Goal: Find specific page/section: Find specific page/section

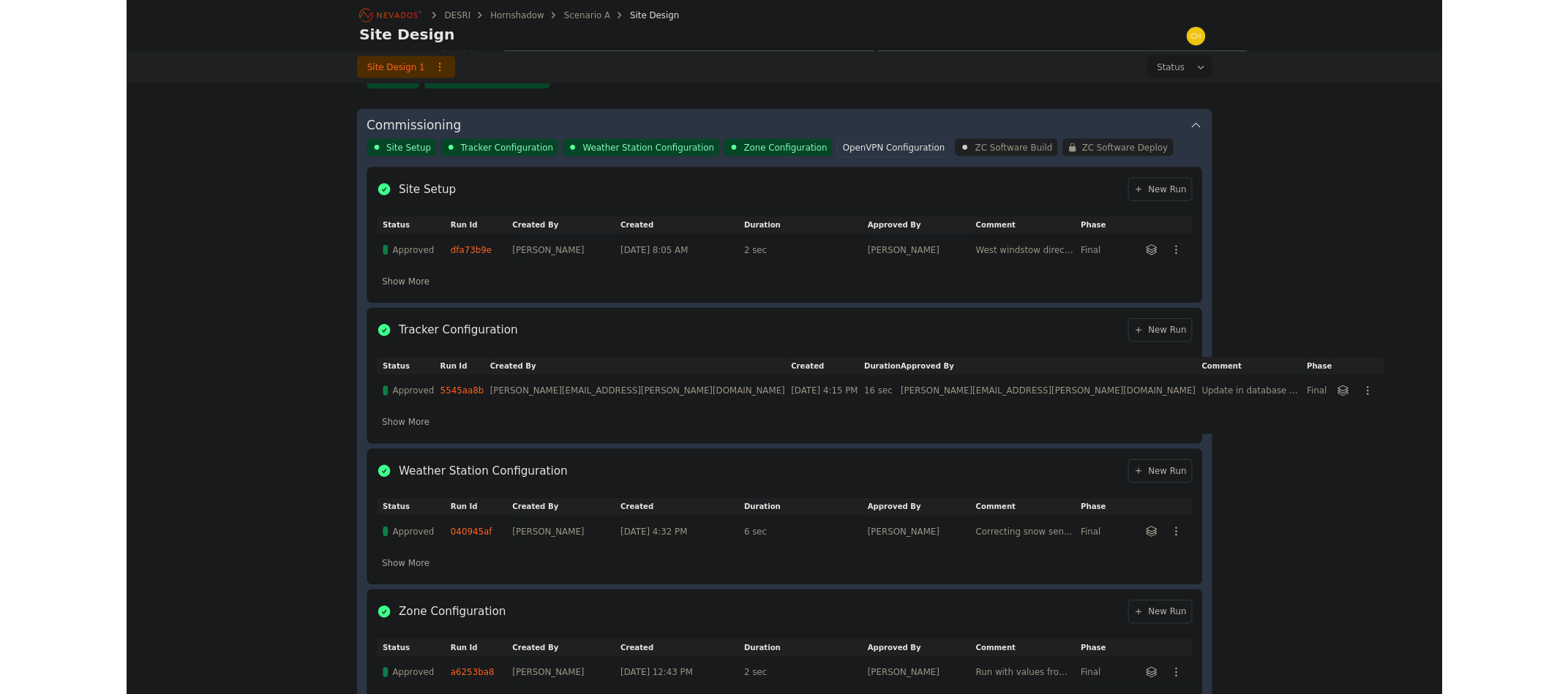
scroll to position [475, 0]
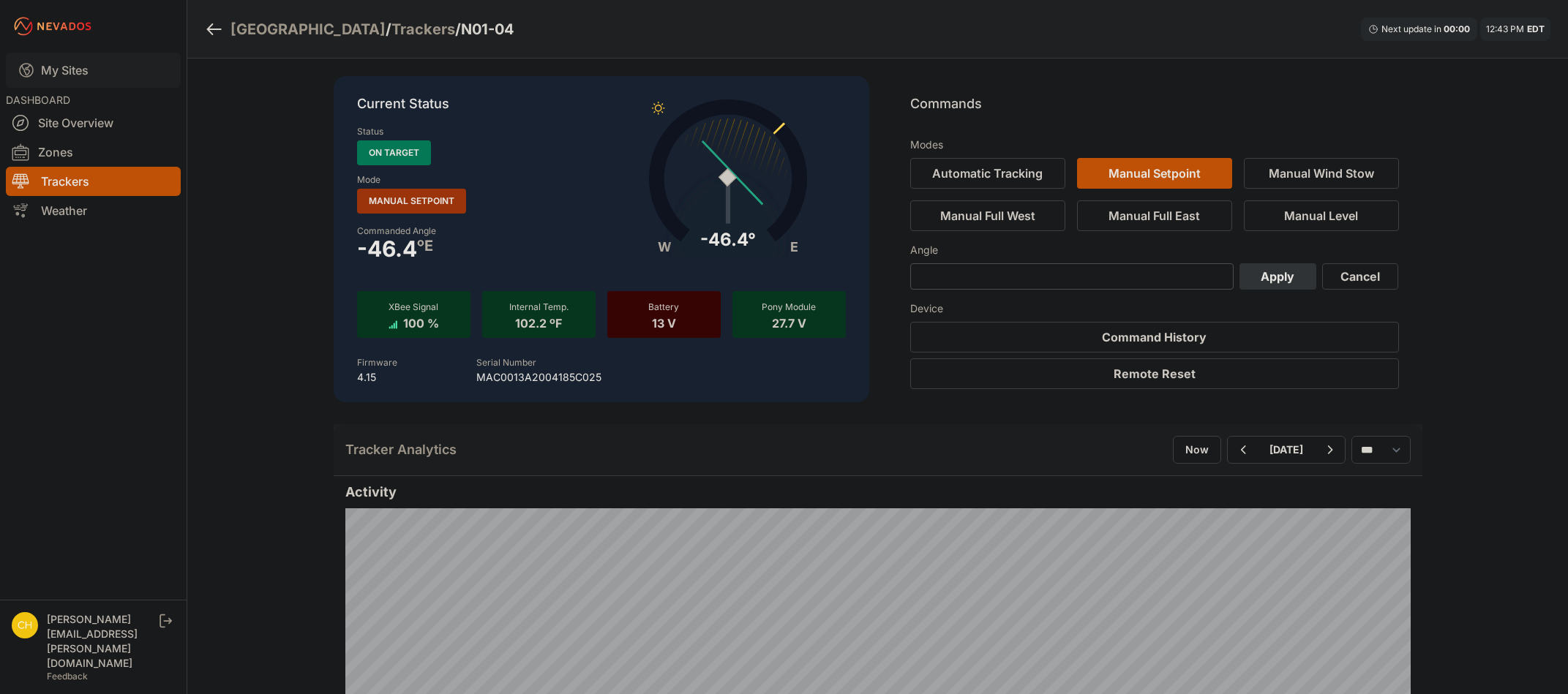
click at [65, 76] on link "My Sites" at bounding box center [93, 70] width 175 height 35
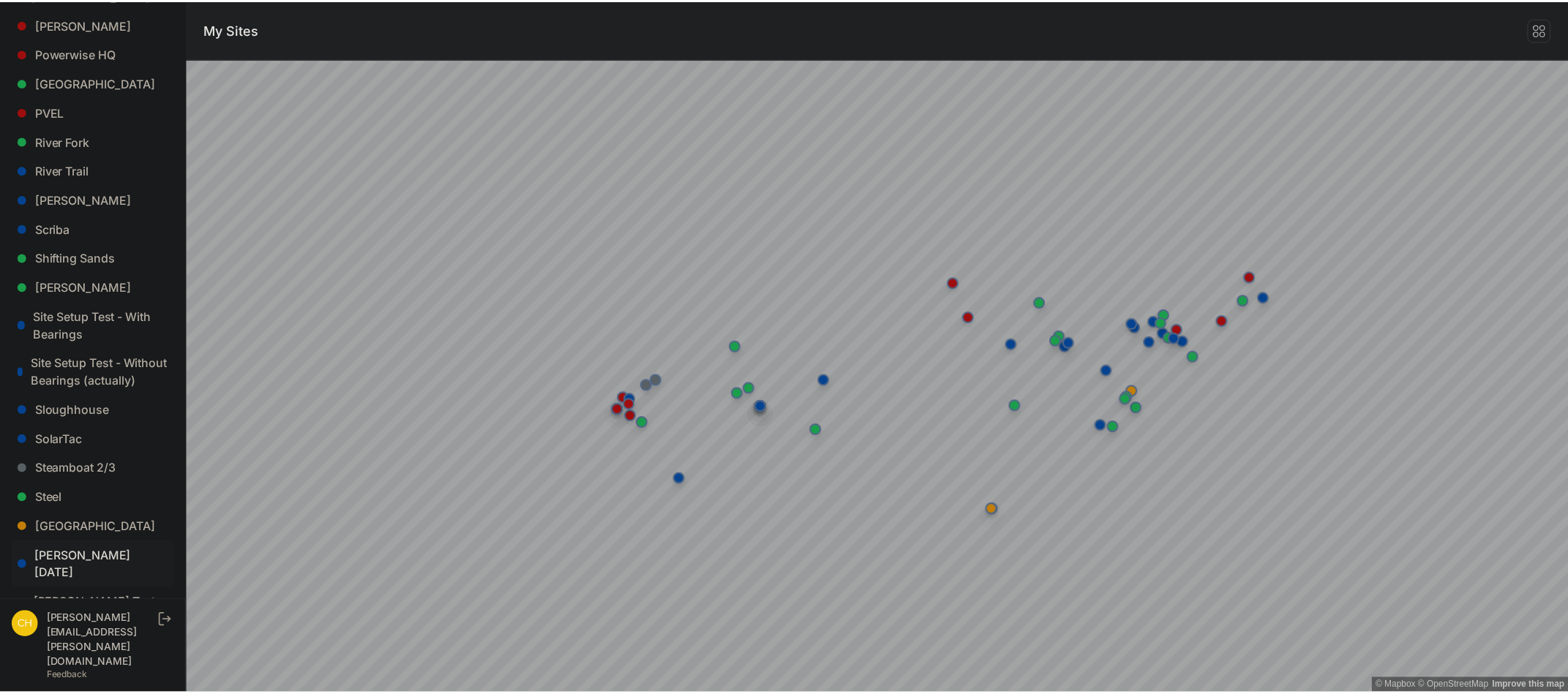
scroll to position [1171, 0]
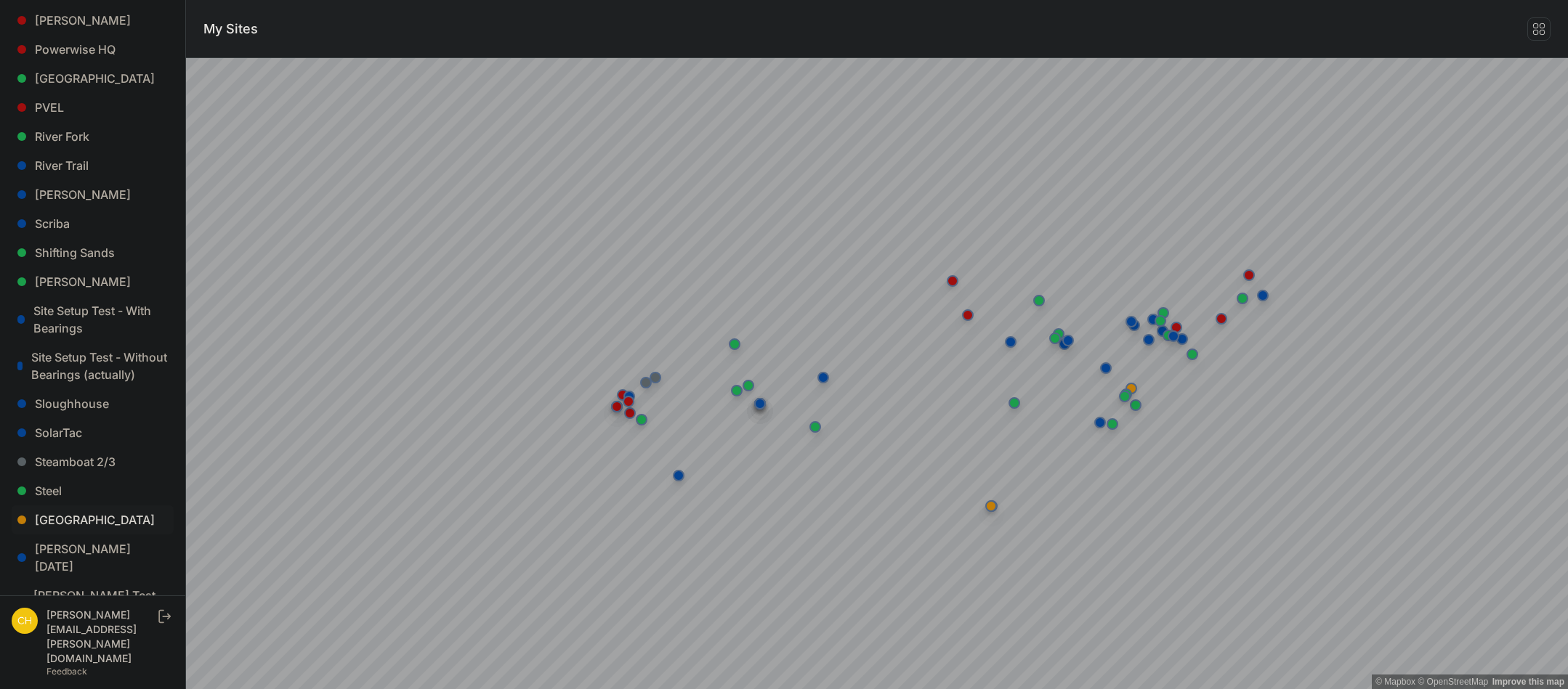
click at [83, 521] on link "Sunlight Road" at bounding box center [93, 520] width 162 height 29
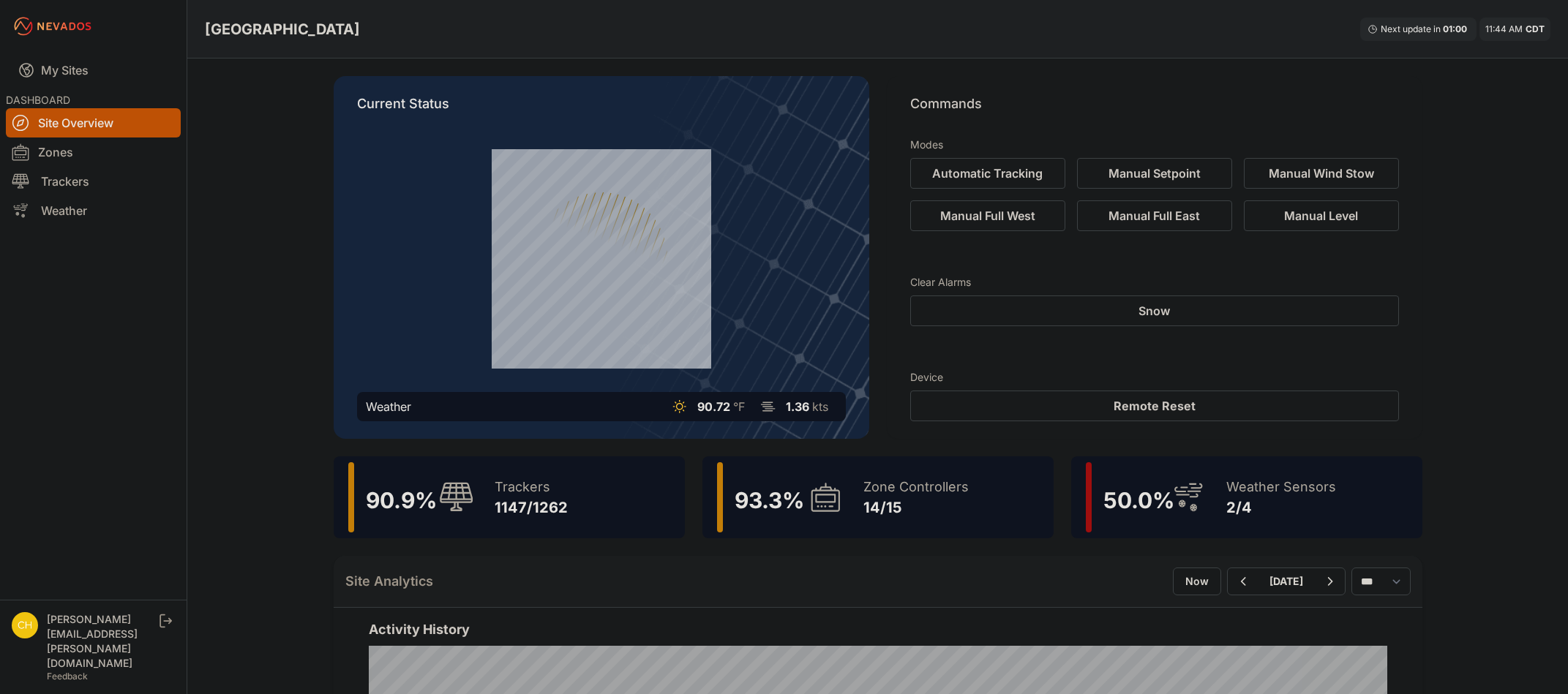
click at [792, 501] on span "93.3 %" at bounding box center [769, 500] width 70 height 26
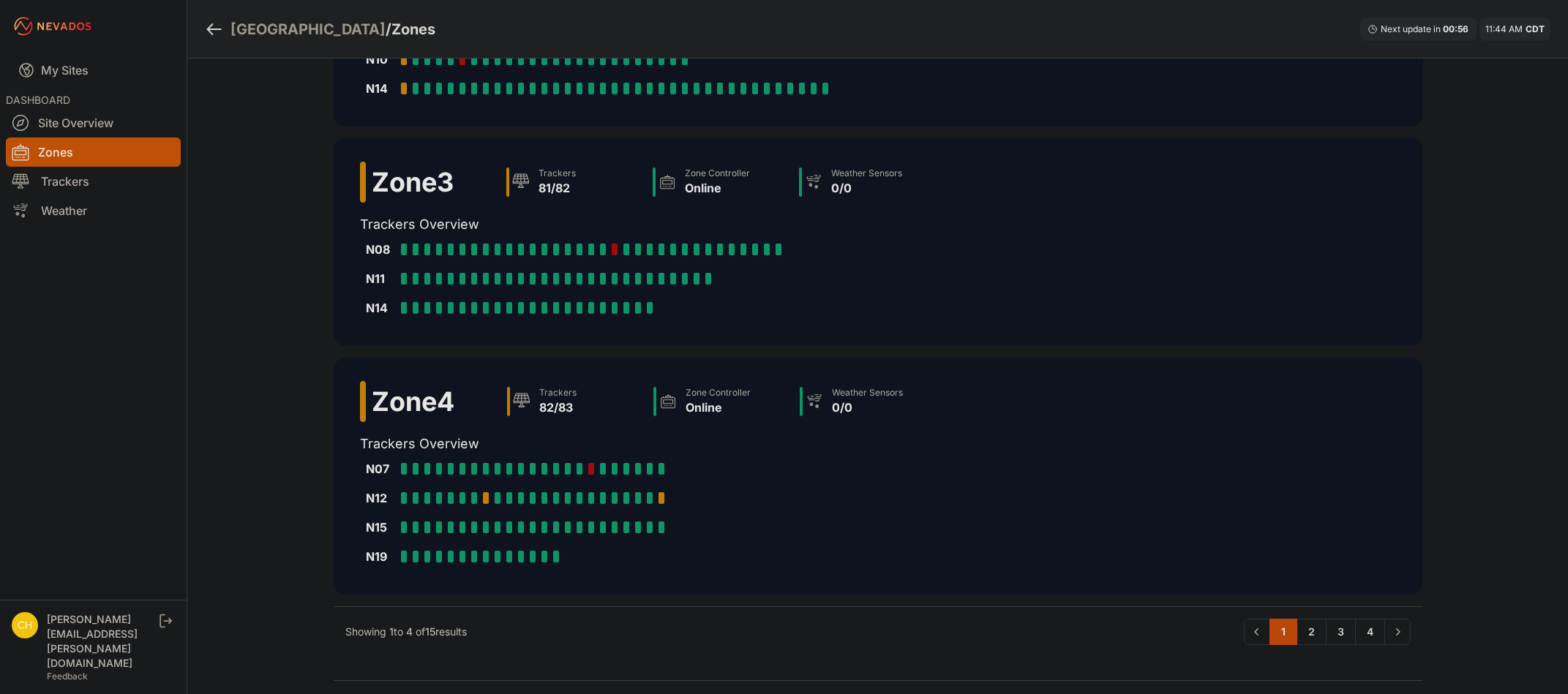
scroll to position [439, 0]
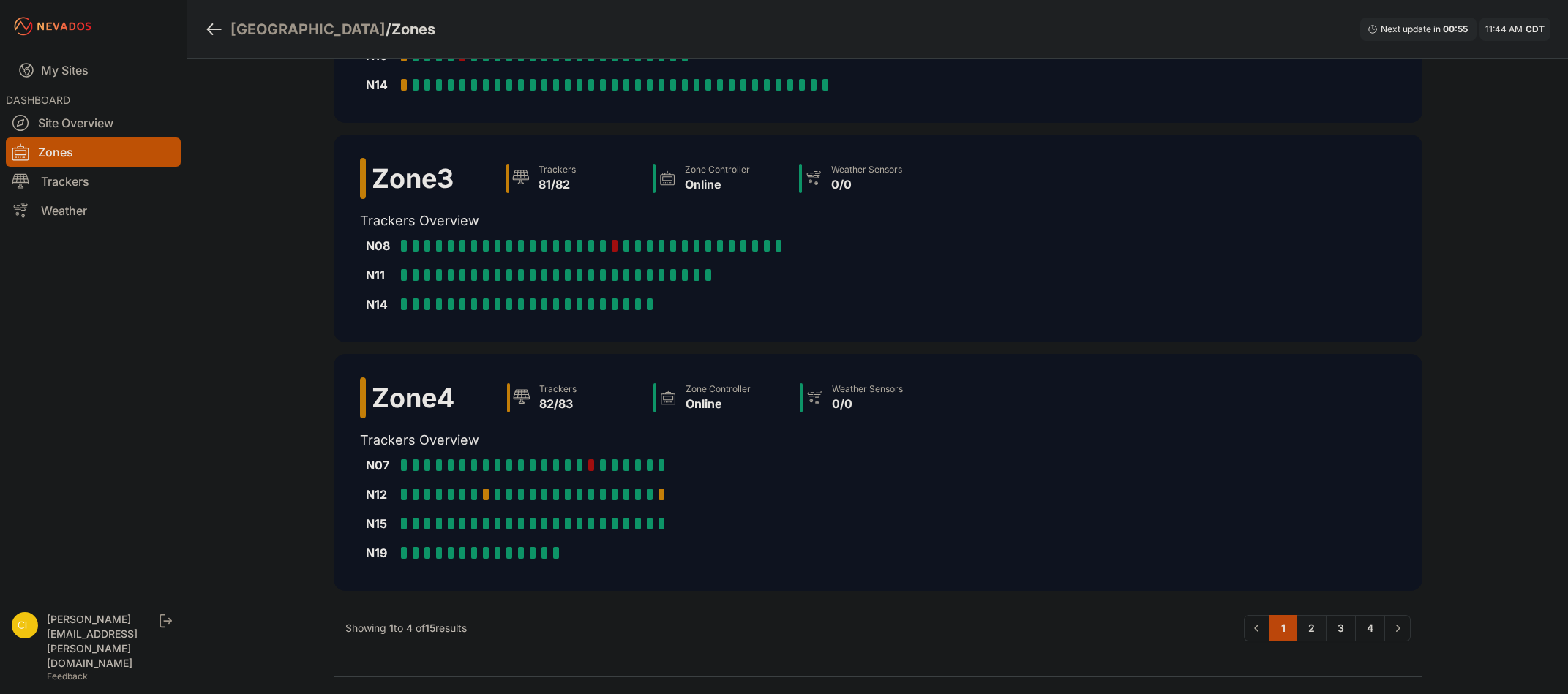
click at [1316, 628] on link "2" at bounding box center [1311, 629] width 30 height 26
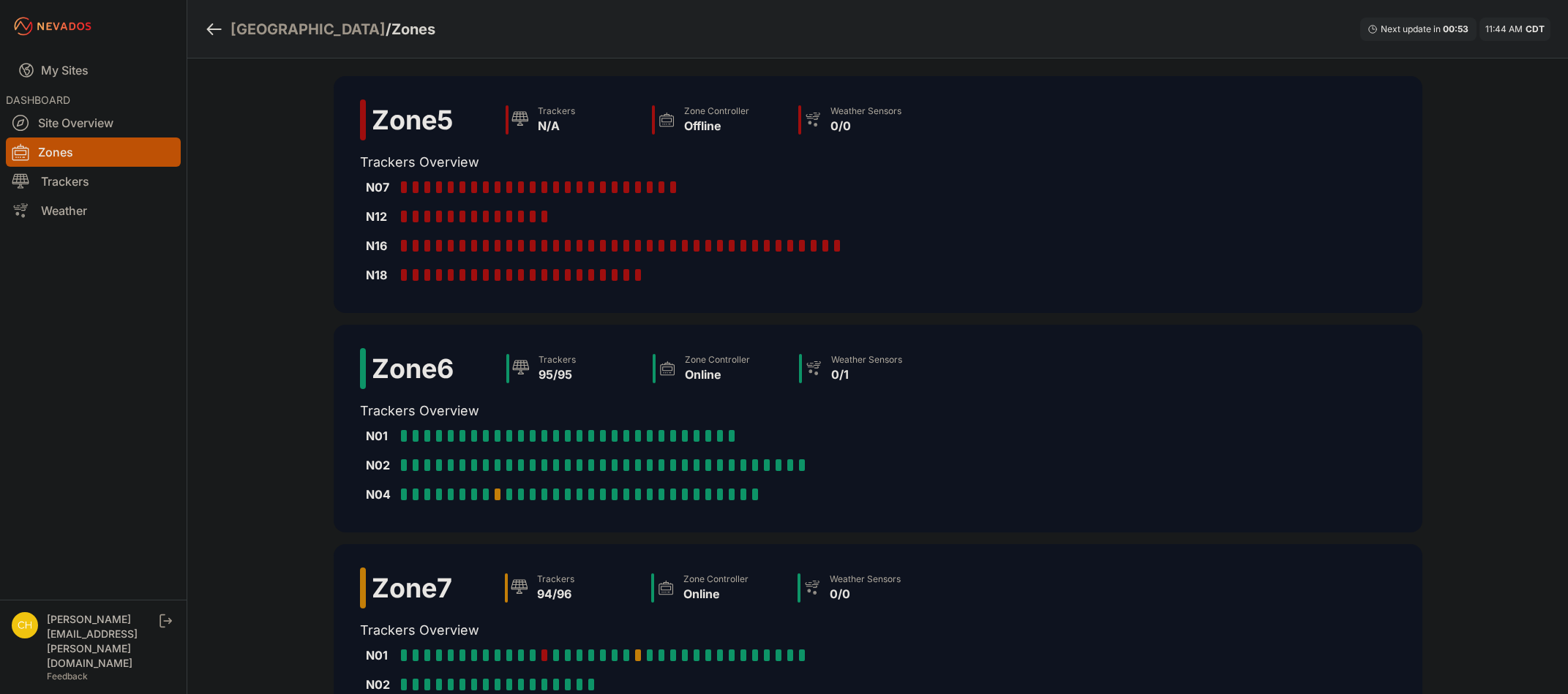
click at [964, 239] on div "Zone 5 Trackers N/A Zone Controller Offline Weather Sensors 0/0 Trackers Overvi…" at bounding box center [878, 194] width 1089 height 237
drag, startPoint x: 47, startPoint y: 67, endPoint x: 76, endPoint y: 64, distance: 29.2
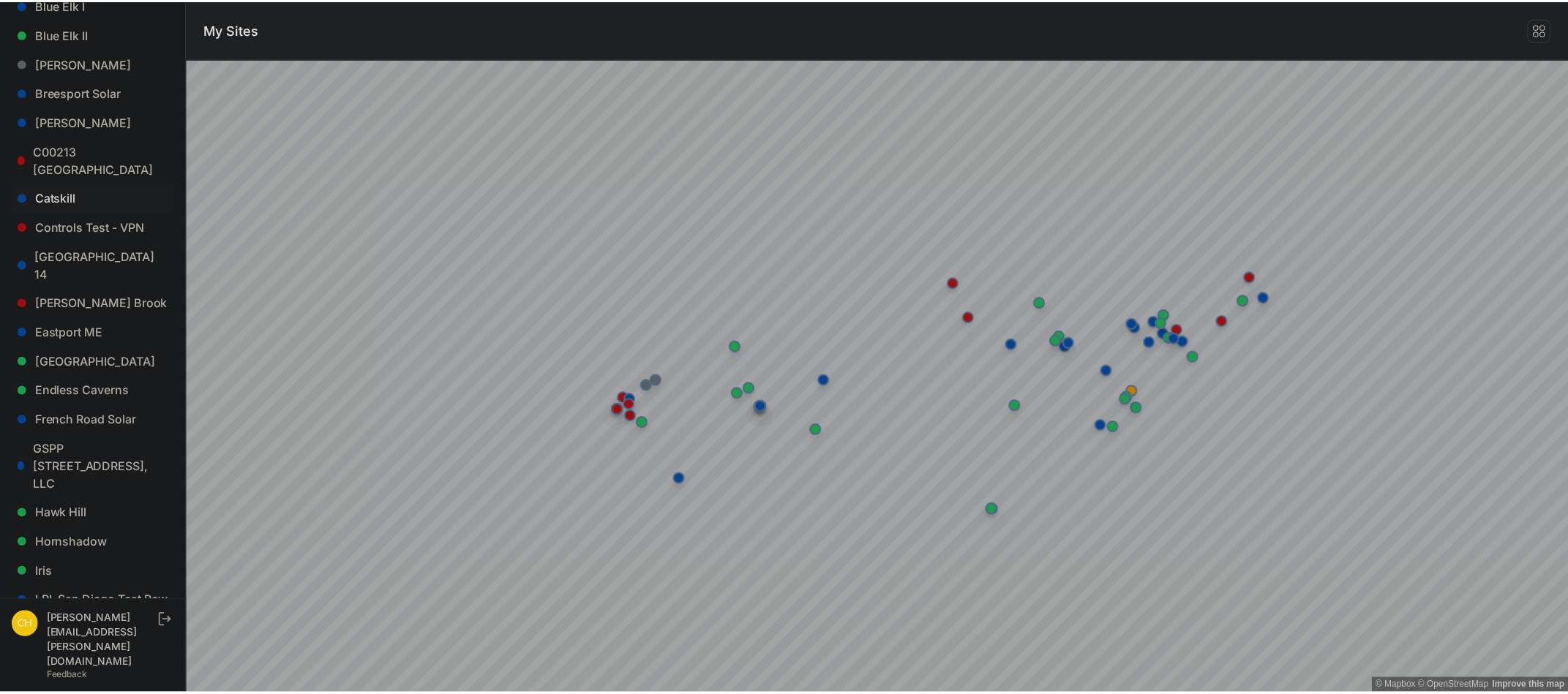
scroll to position [366, 0]
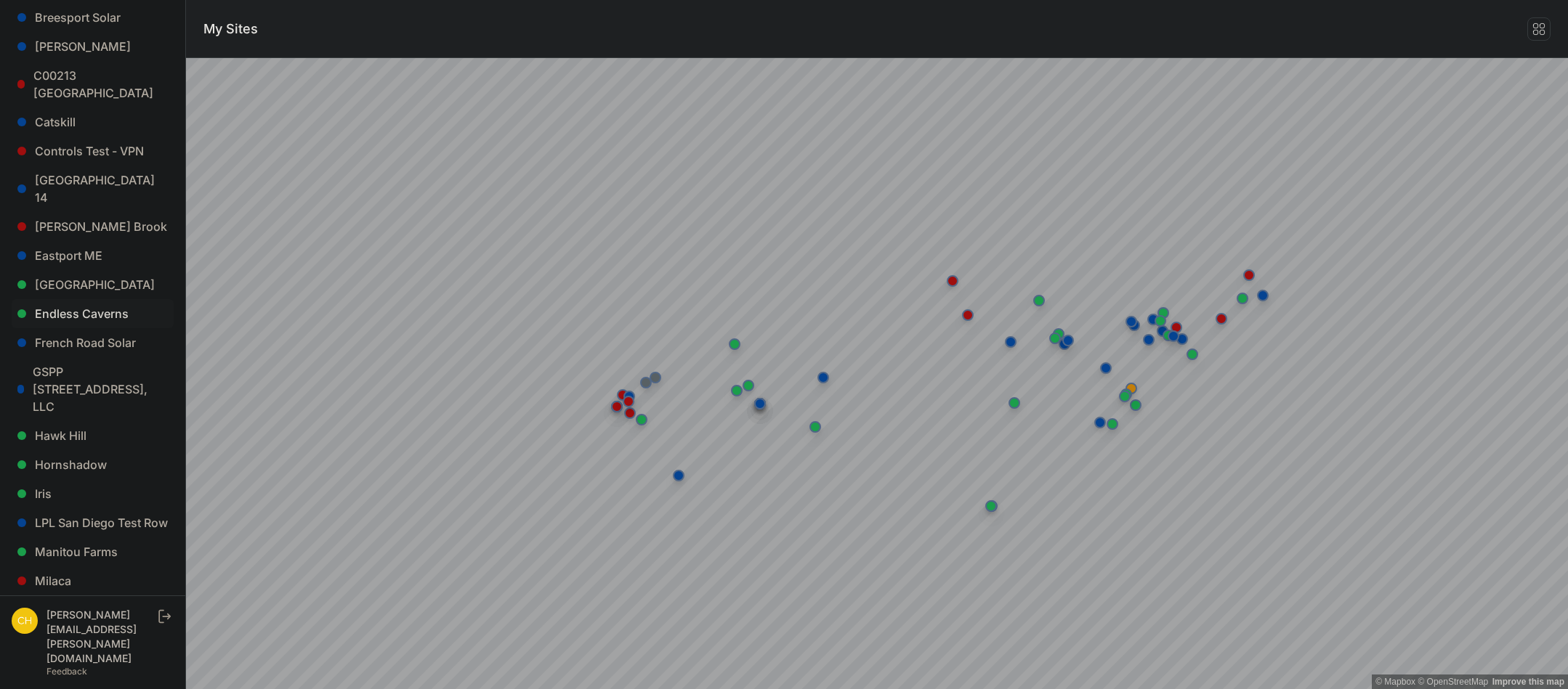
click at [73, 304] on link "Endless Caverns" at bounding box center [93, 314] width 162 height 29
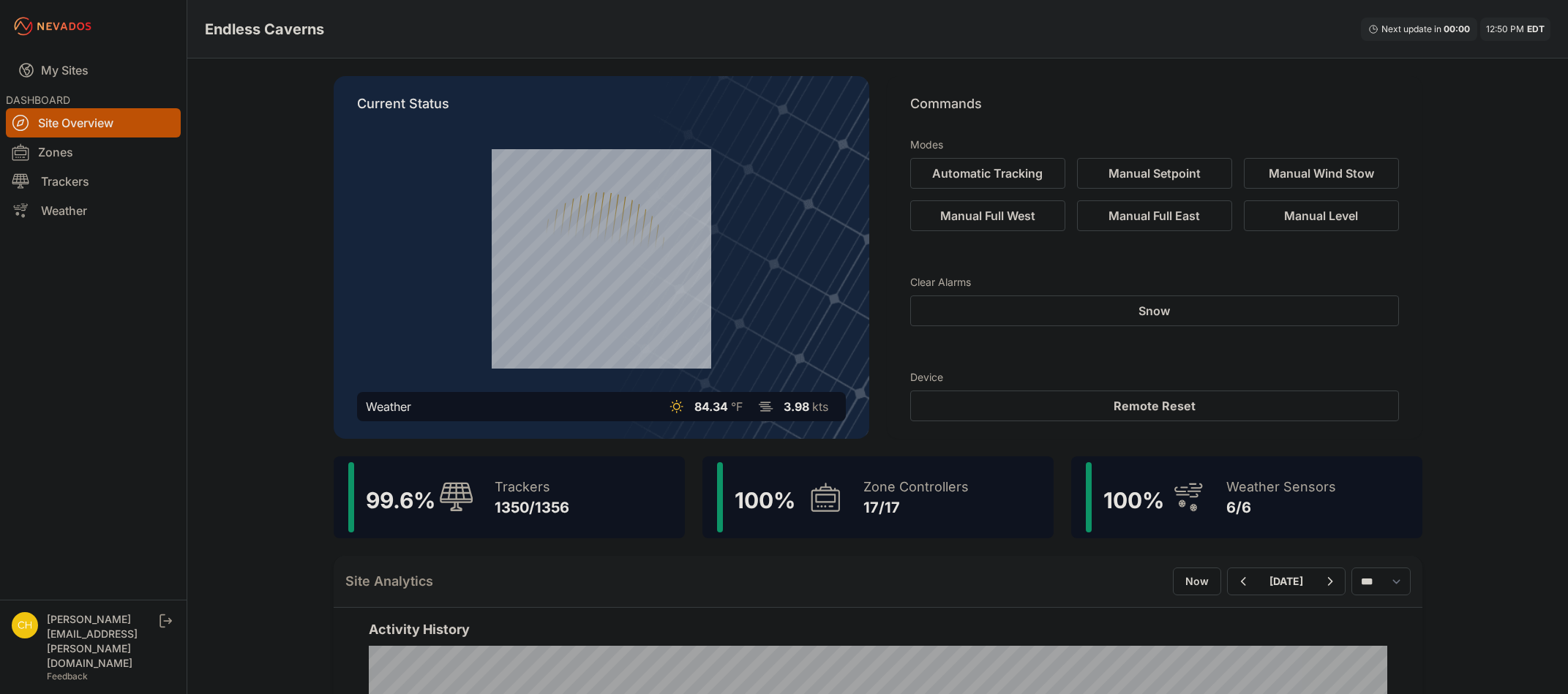
click at [850, 508] on div "Zone Controllers 17/17" at bounding box center [909, 497] width 120 height 70
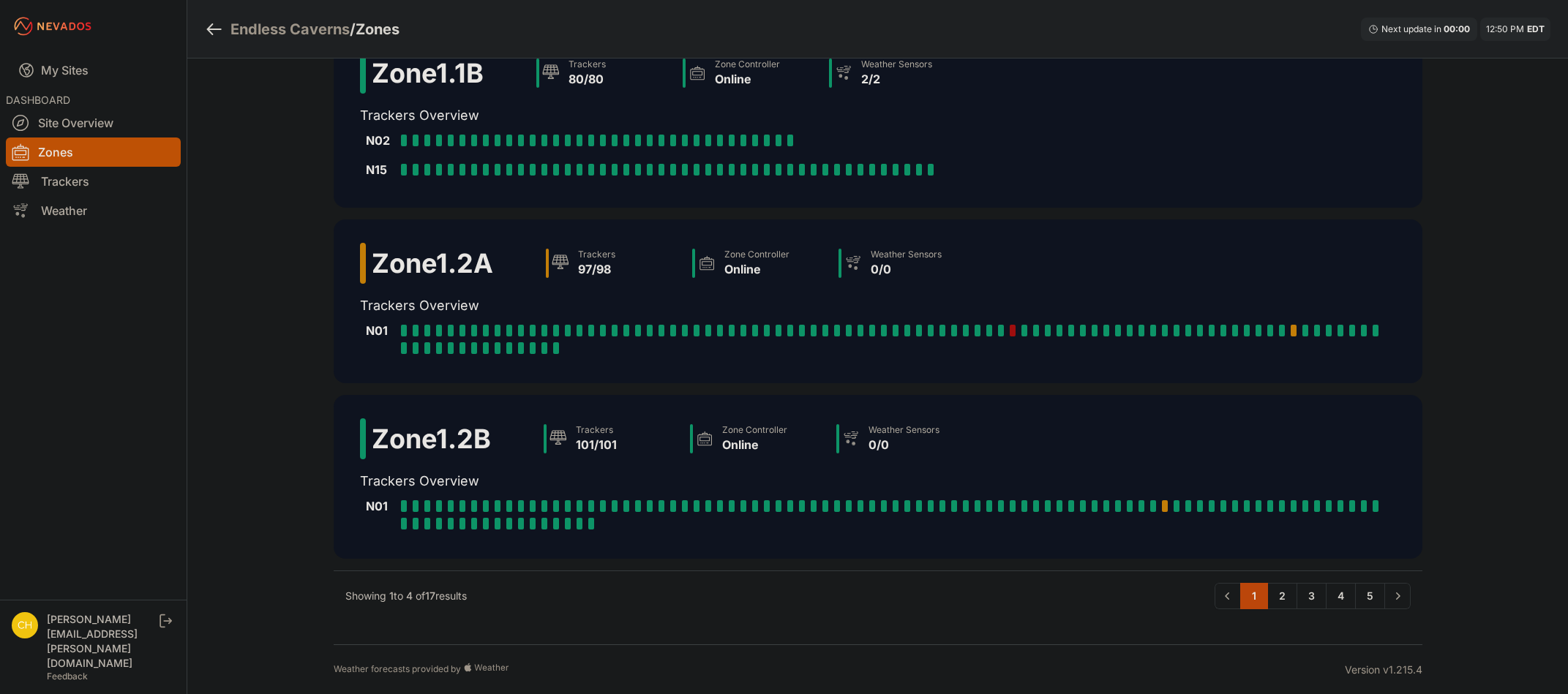
scroll to position [223, 0]
click at [1289, 594] on link "2" at bounding box center [1282, 596] width 30 height 26
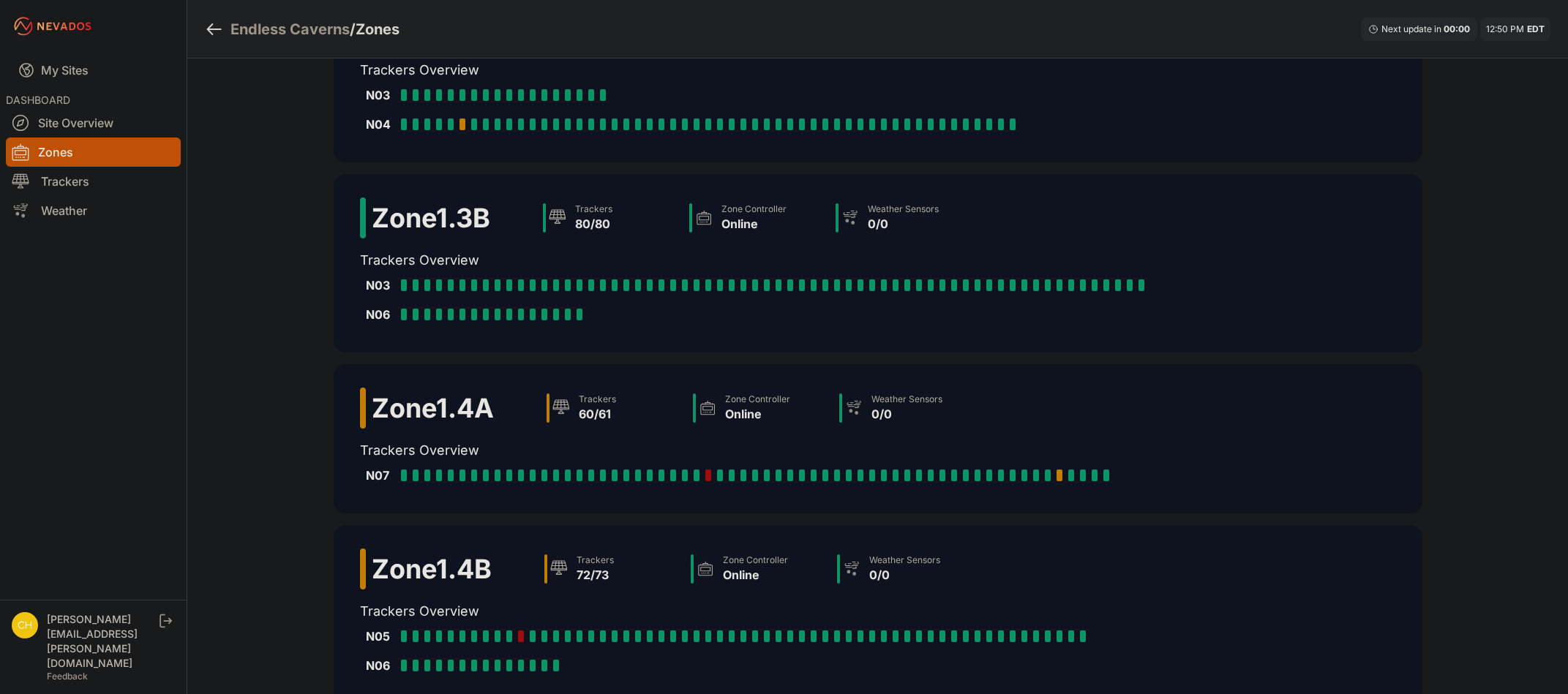
scroll to position [146, 0]
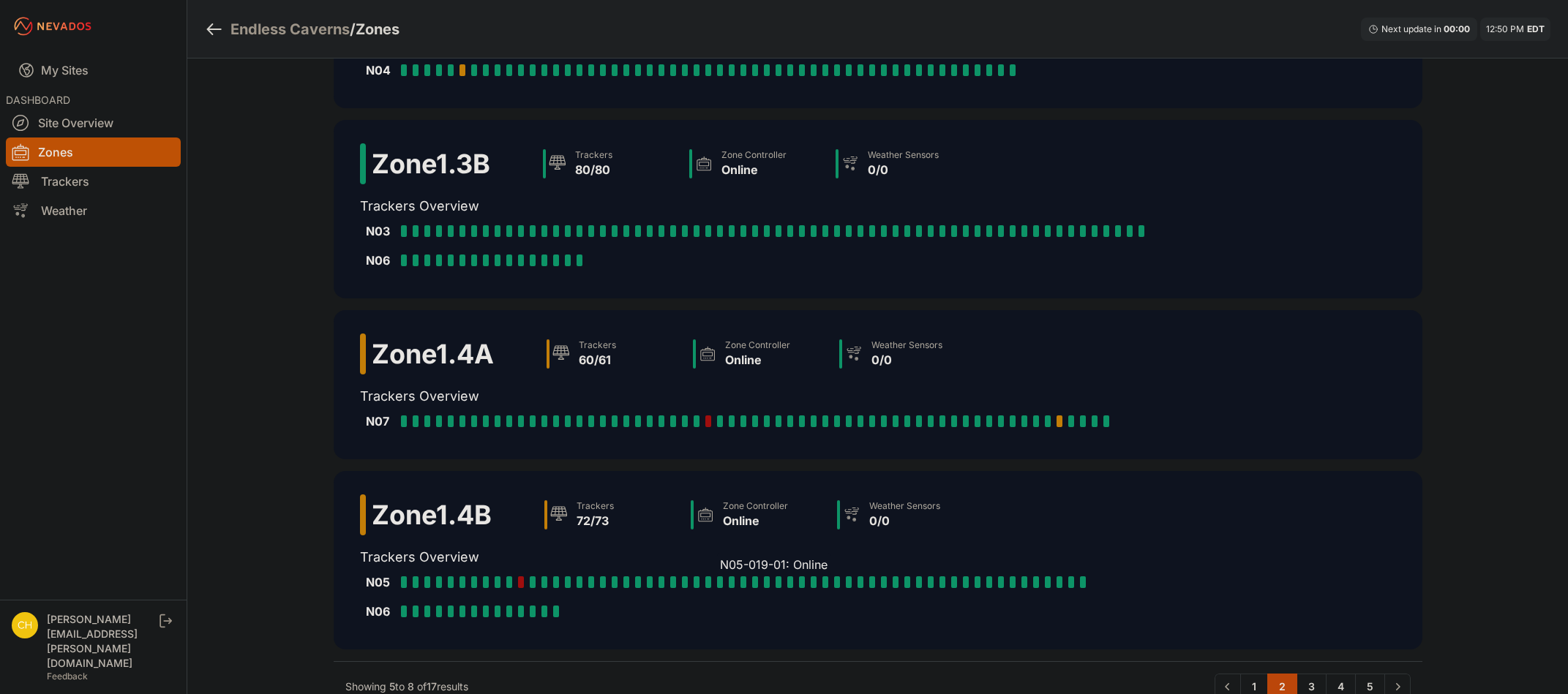
click at [717, 587] on div at bounding box center [720, 582] width 6 height 12
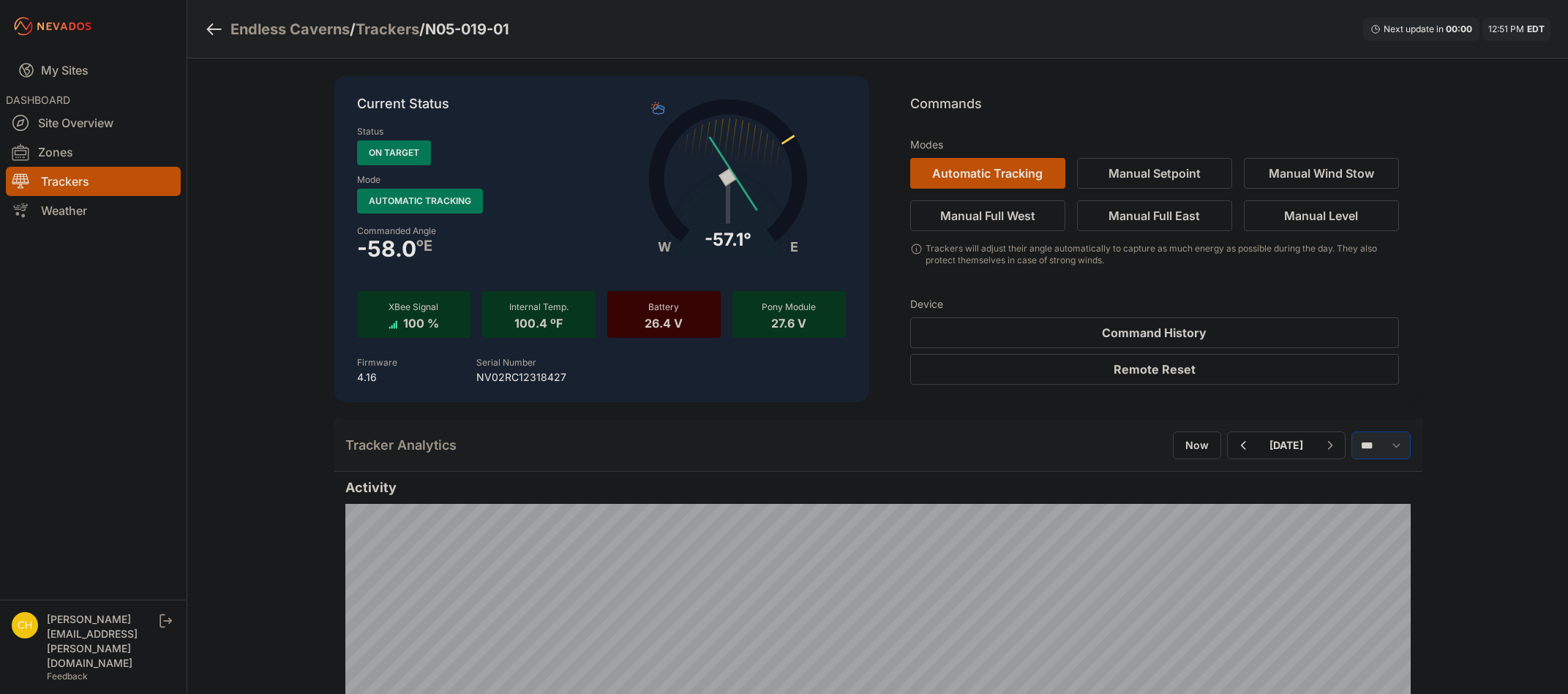
click at [1388, 449] on select "*** **** *****" at bounding box center [1381, 445] width 59 height 28
click at [1352, 431] on select "*** **** *****" at bounding box center [1381, 445] width 59 height 28
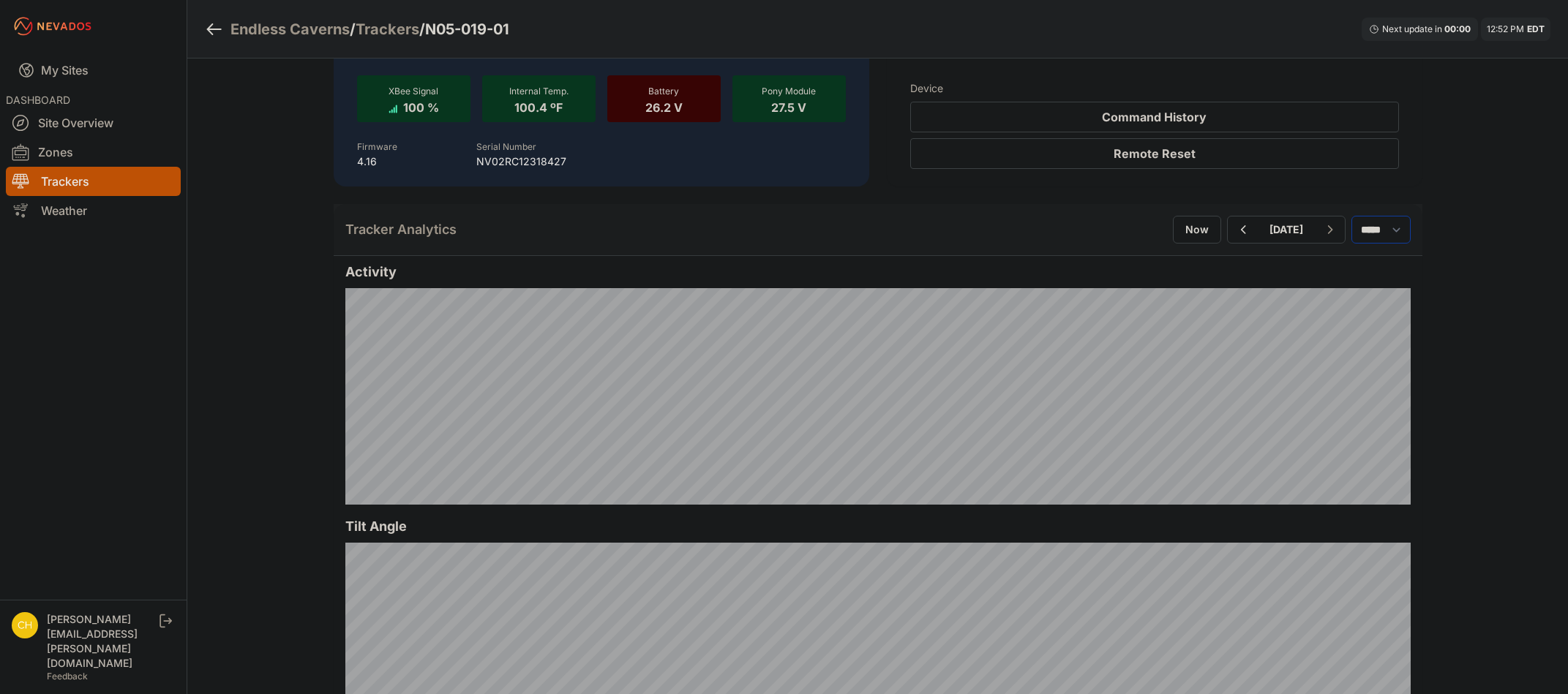
scroll to position [219, 0]
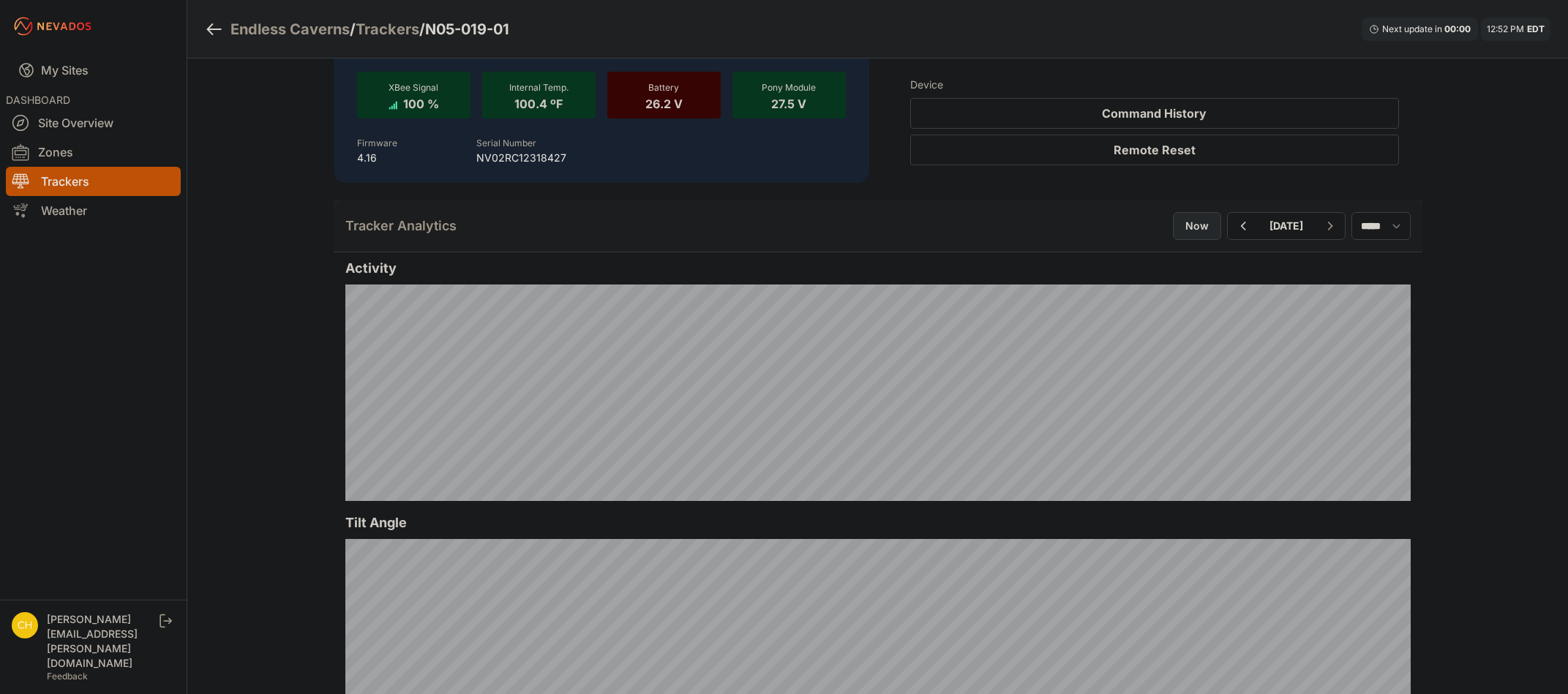
click at [1173, 226] on button "Now" at bounding box center [1197, 226] width 48 height 28
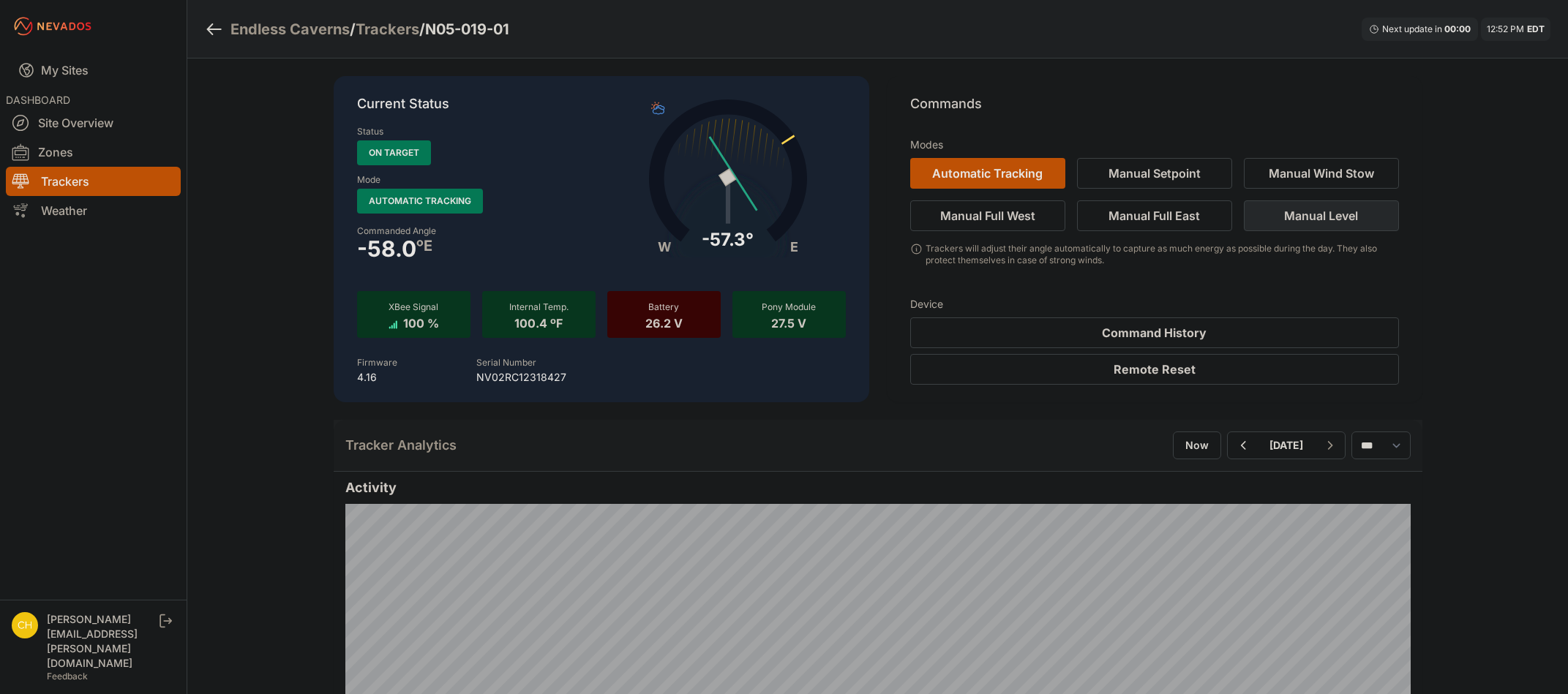
click at [1371, 219] on button "Manual Level" at bounding box center [1321, 216] width 155 height 31
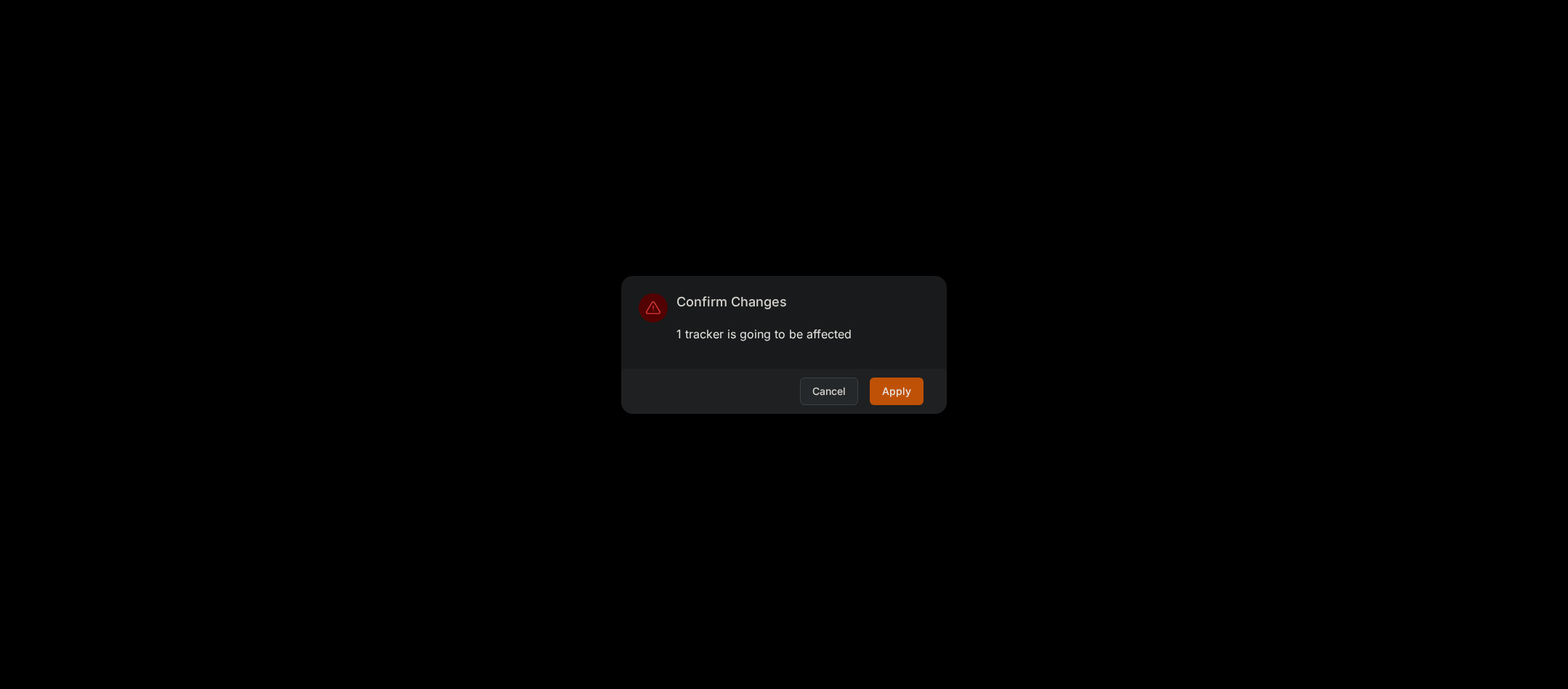
click at [820, 386] on button "Cancel" at bounding box center [829, 392] width 58 height 28
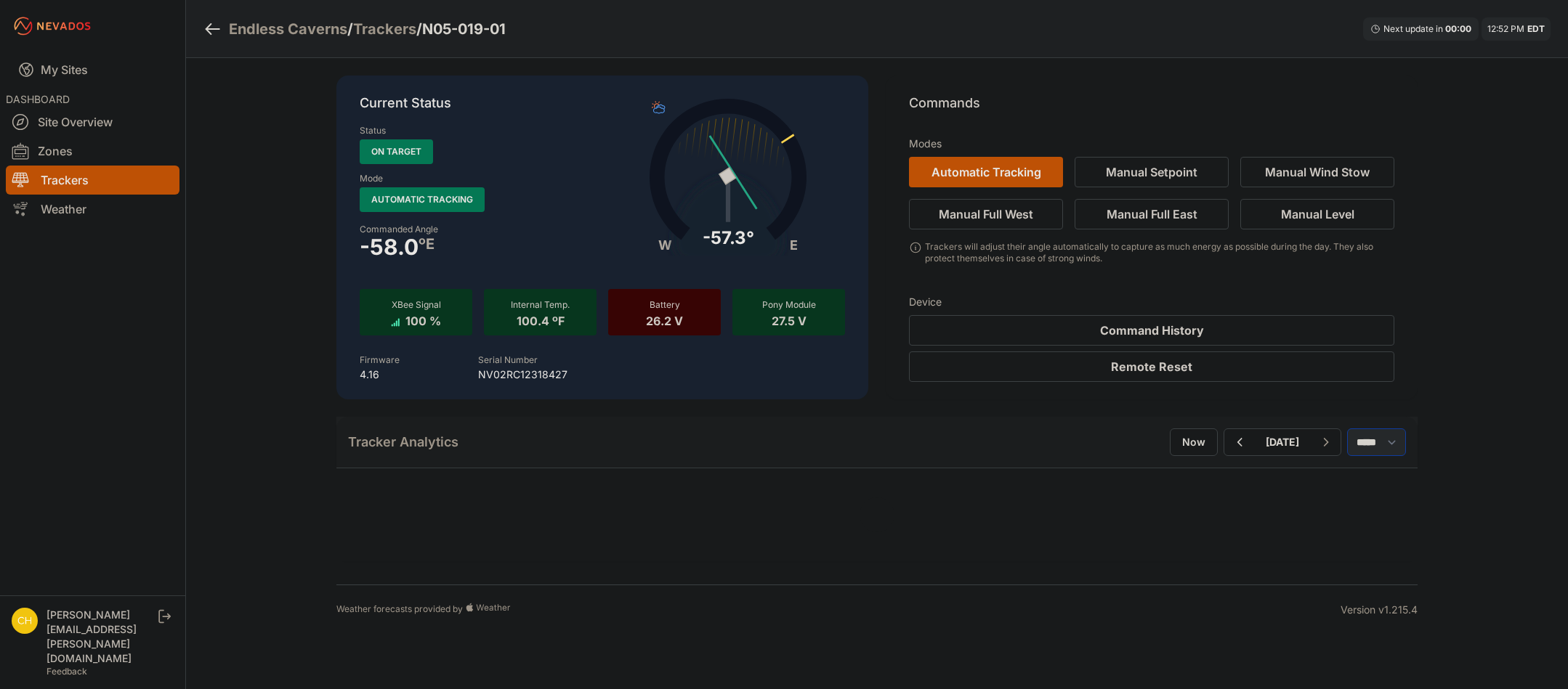
click at [1389, 450] on select "*** **** *****" at bounding box center [1376, 442] width 59 height 28
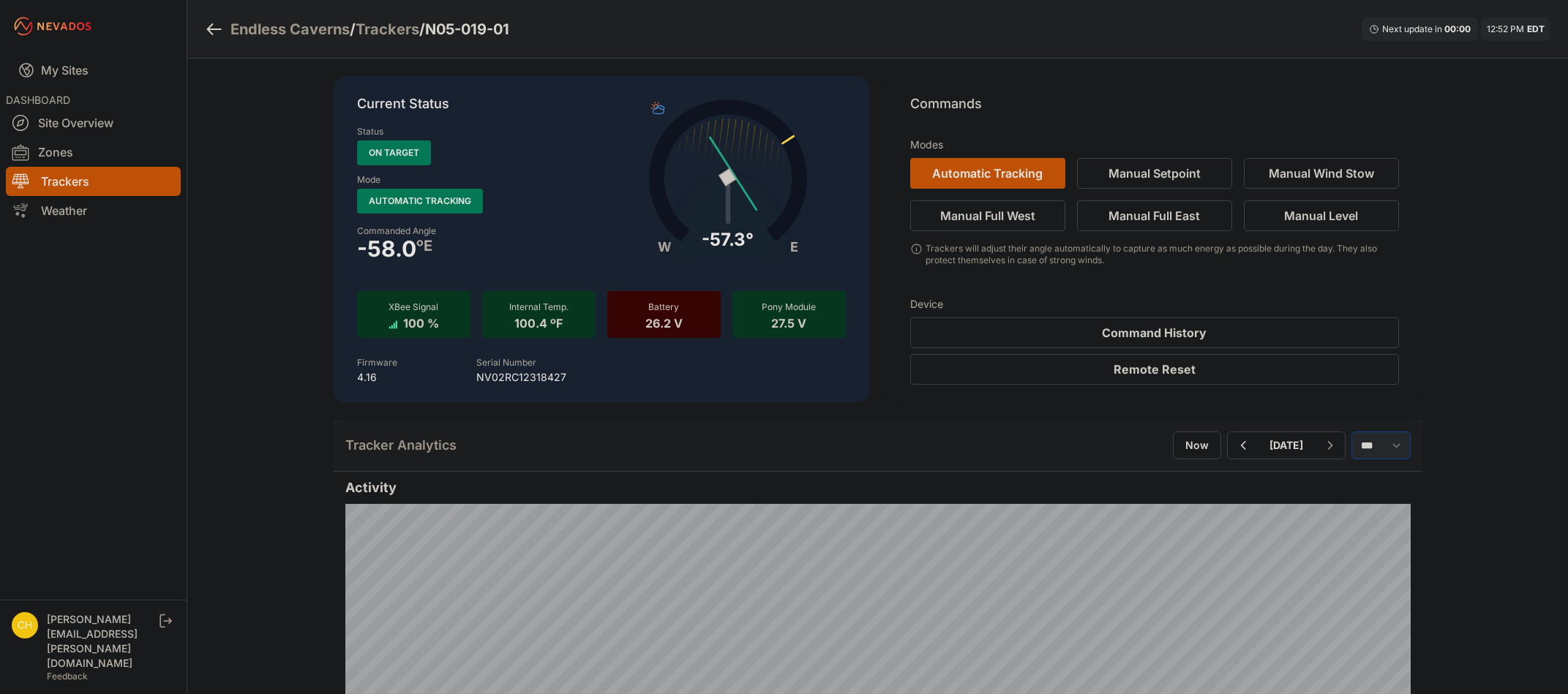
click at [1352, 431] on select "*** **** *****" at bounding box center [1381, 445] width 59 height 28
drag, startPoint x: 1345, startPoint y: 457, endPoint x: 1342, endPoint y: 448, distance: 9.5
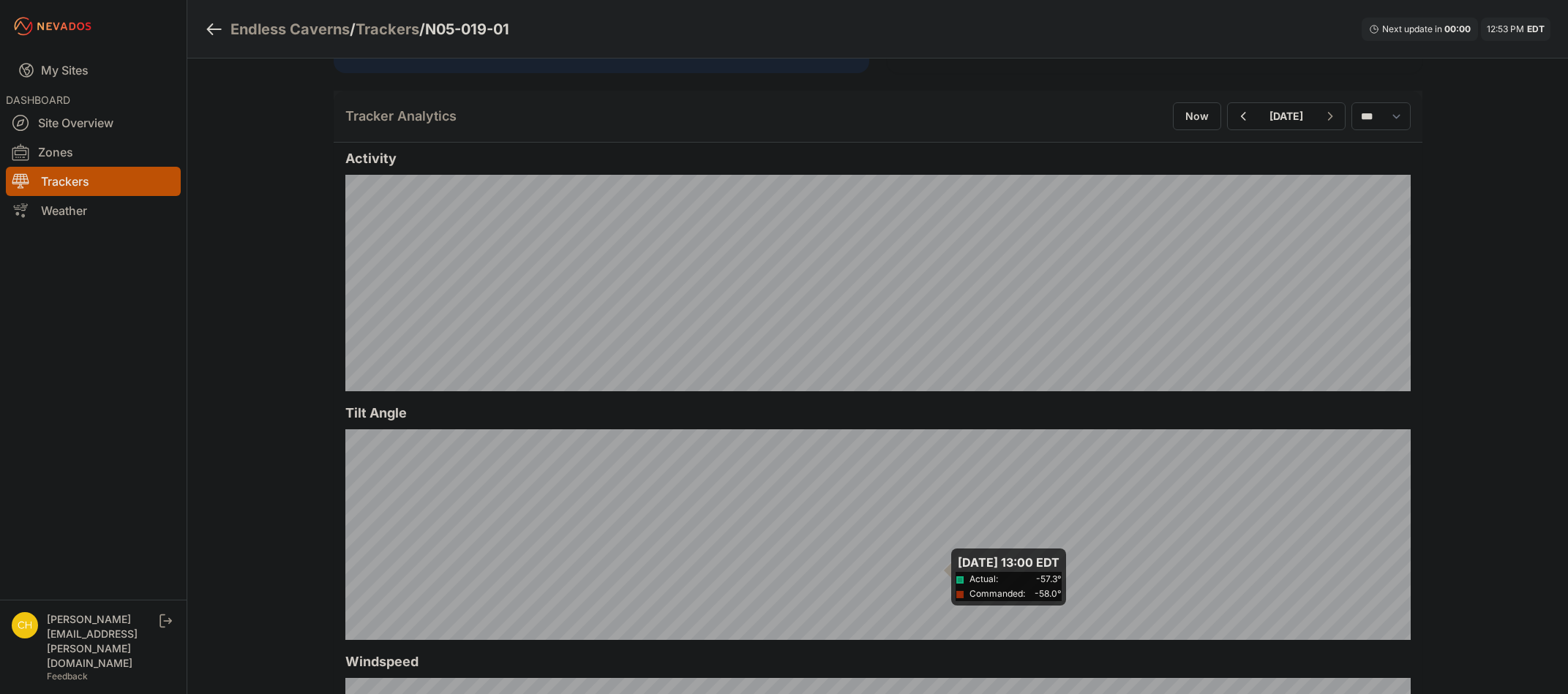
scroll to position [366, 0]
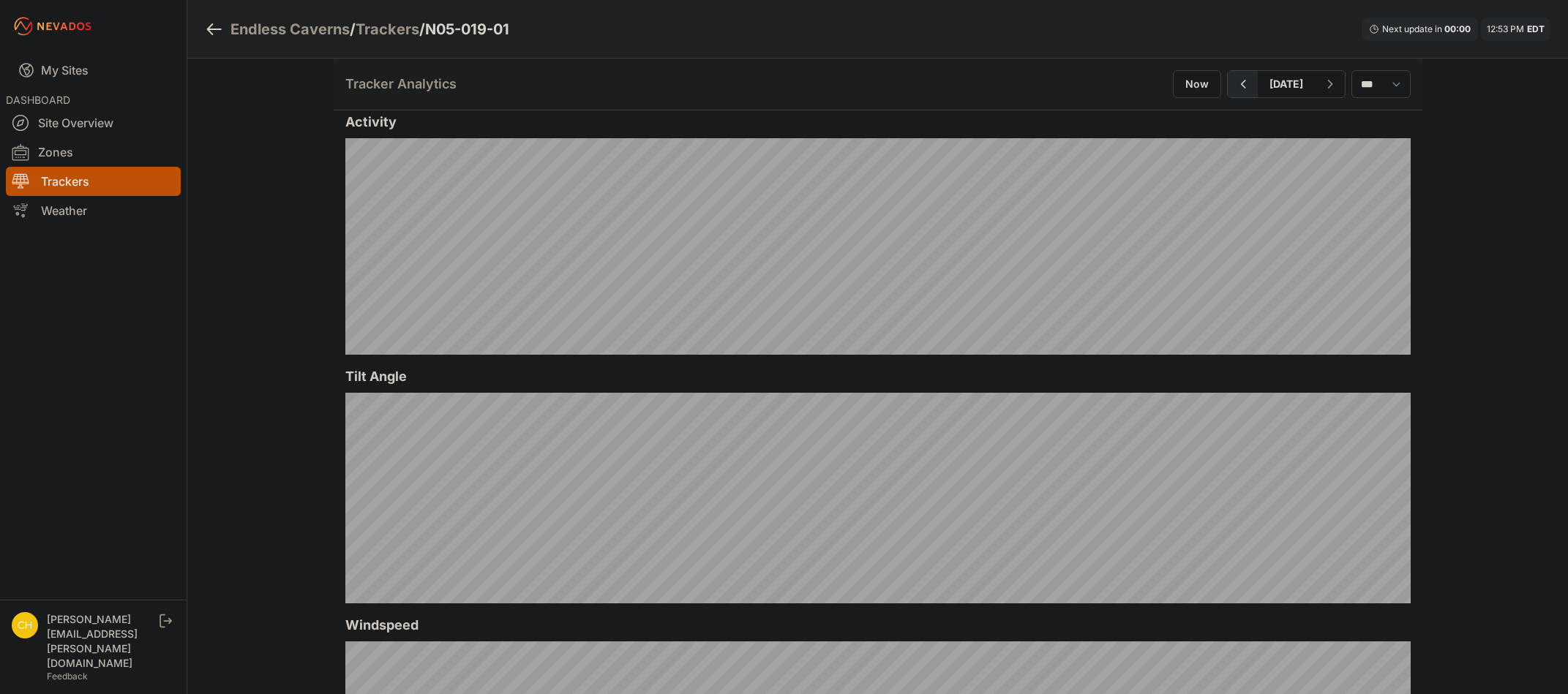
click at [1233, 90] on icon "button" at bounding box center [1242, 84] width 18 height 18
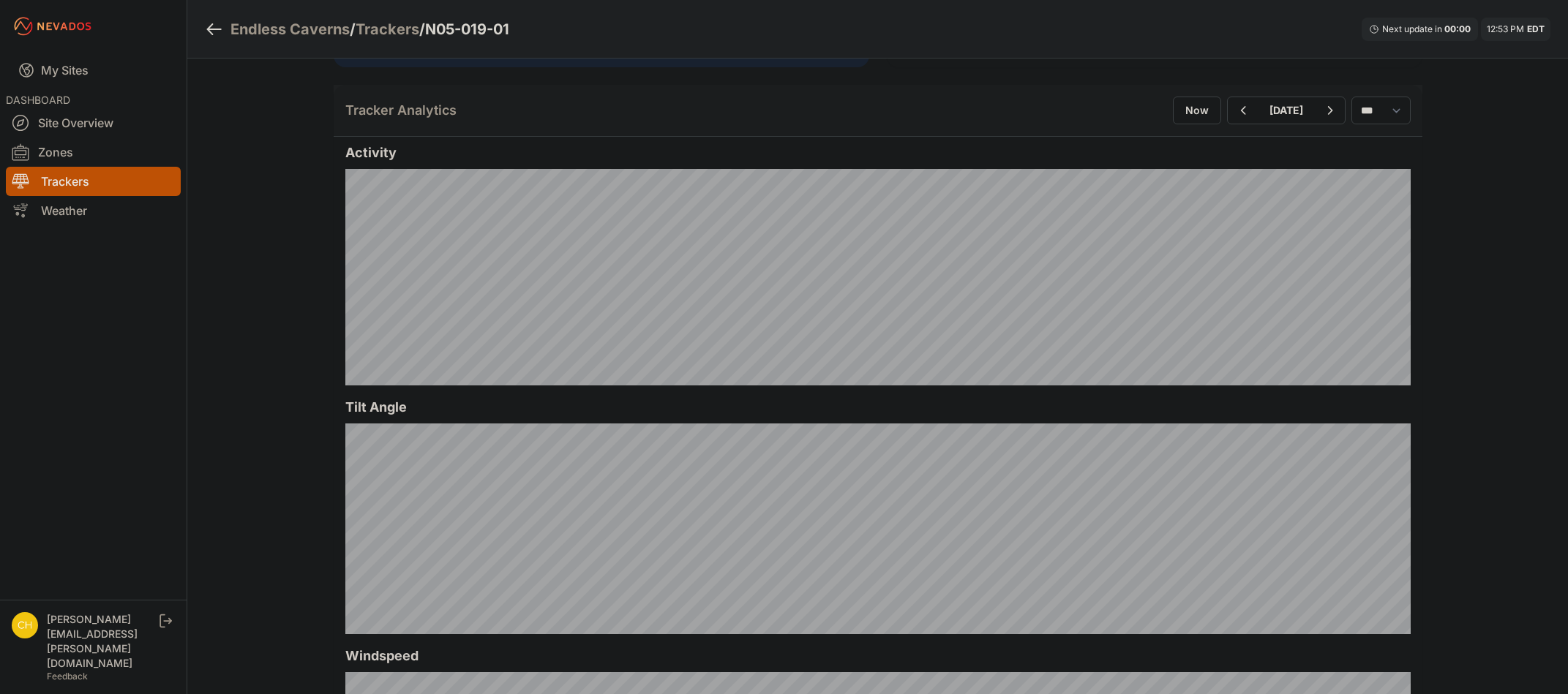
scroll to position [366, 0]
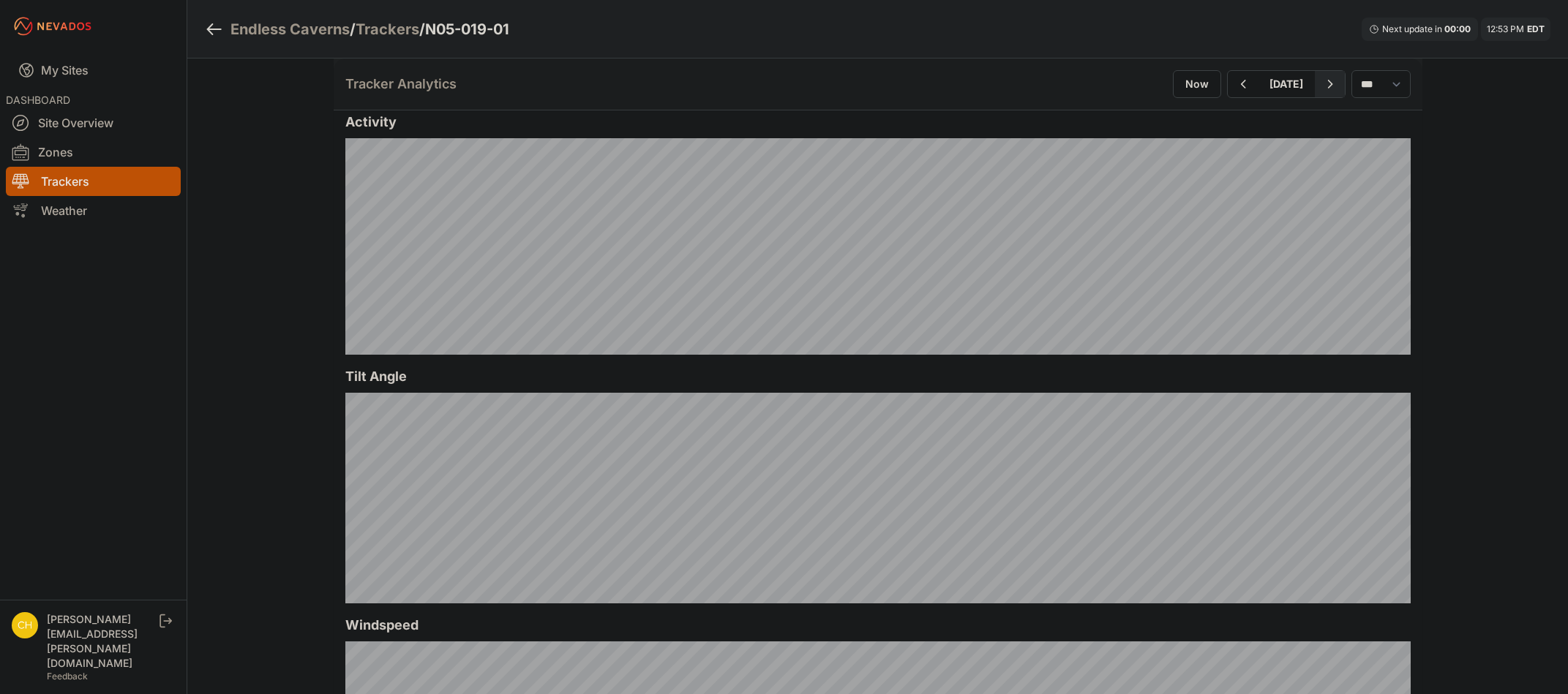
click at [1315, 87] on button "button" at bounding box center [1330, 84] width 30 height 26
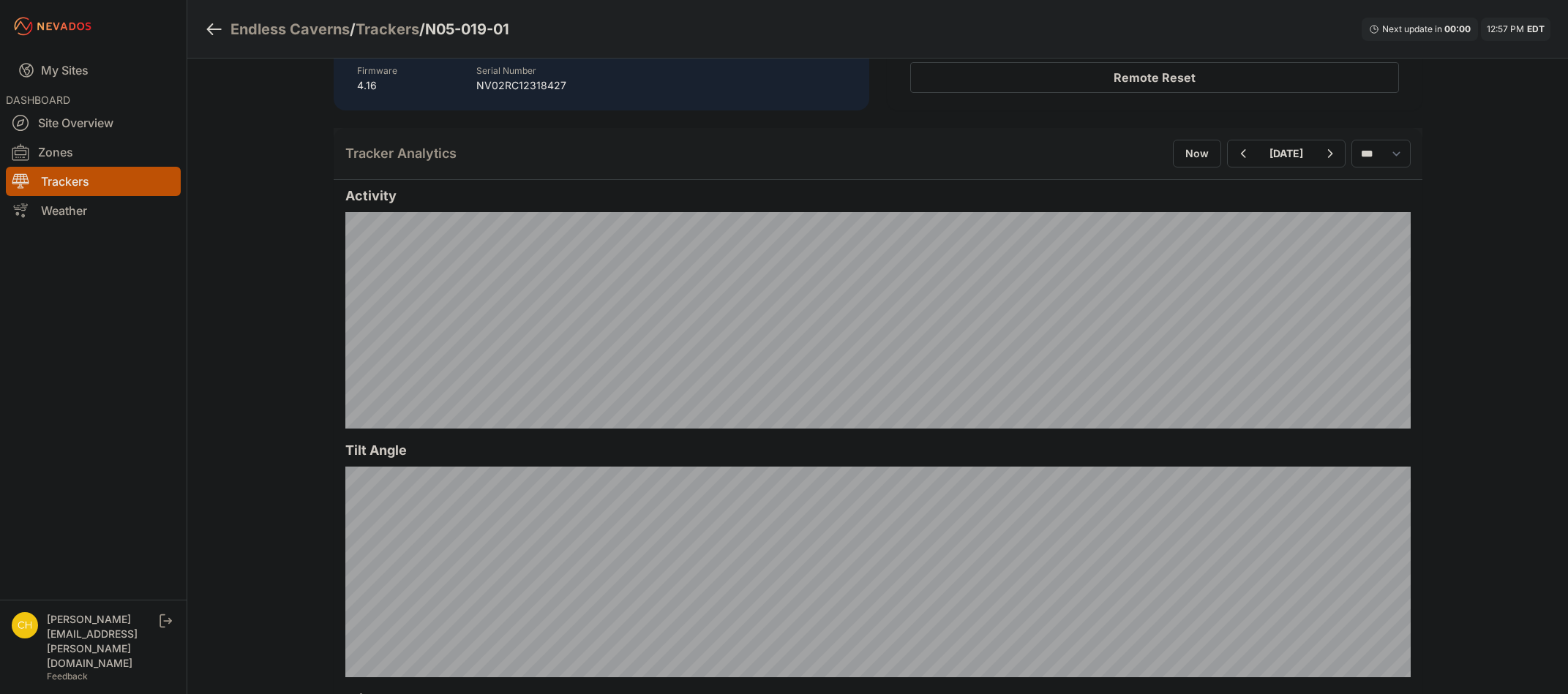
scroll to position [293, 0]
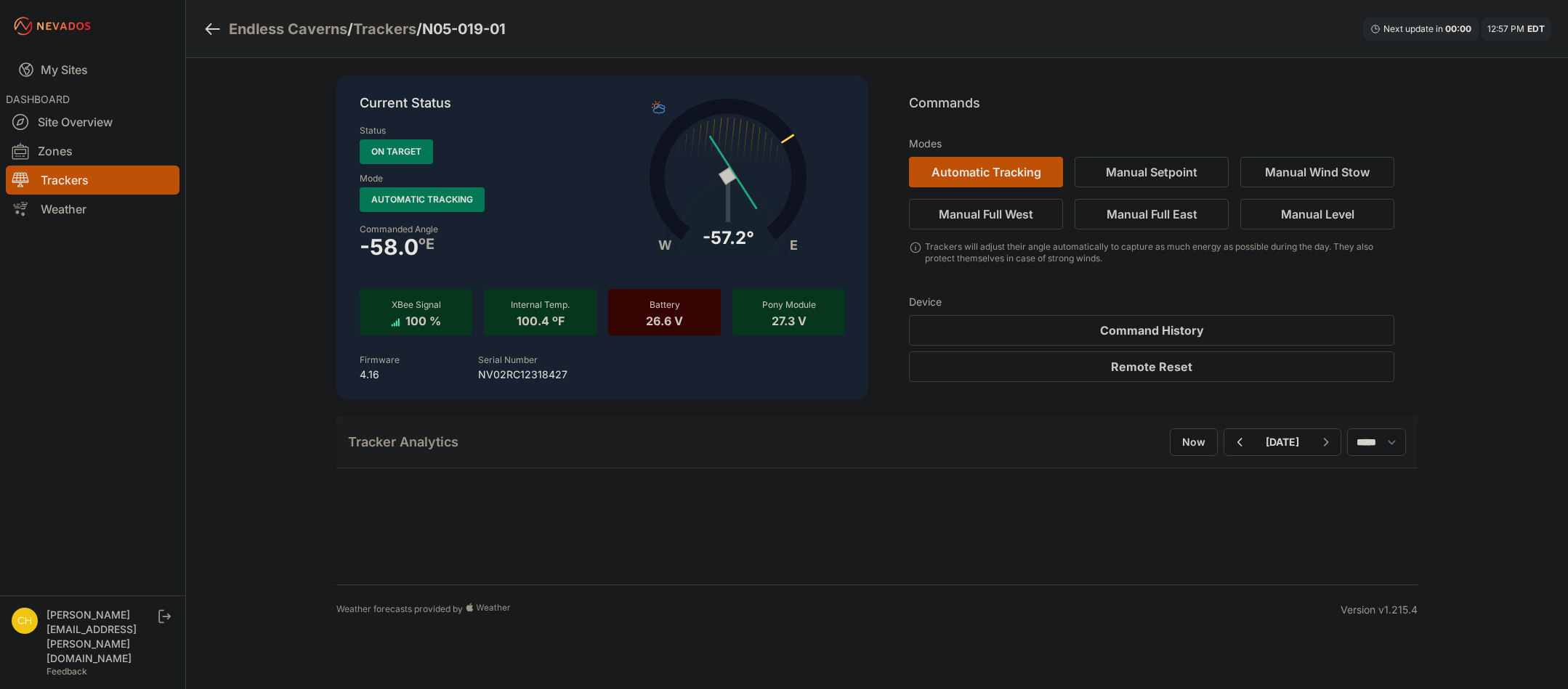
drag, startPoint x: 267, startPoint y: 243, endPoint x: 290, endPoint y: 232, distance: 25.5
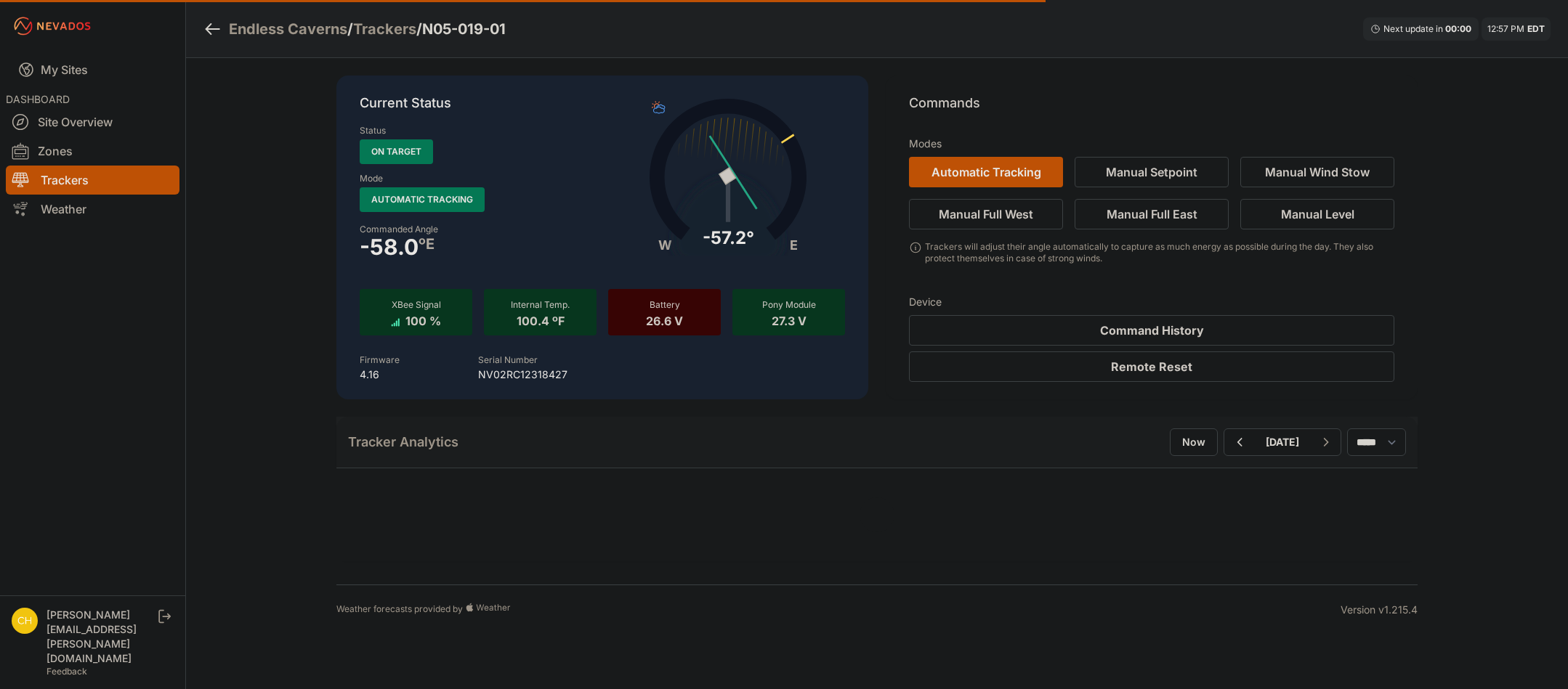
select select "*****"
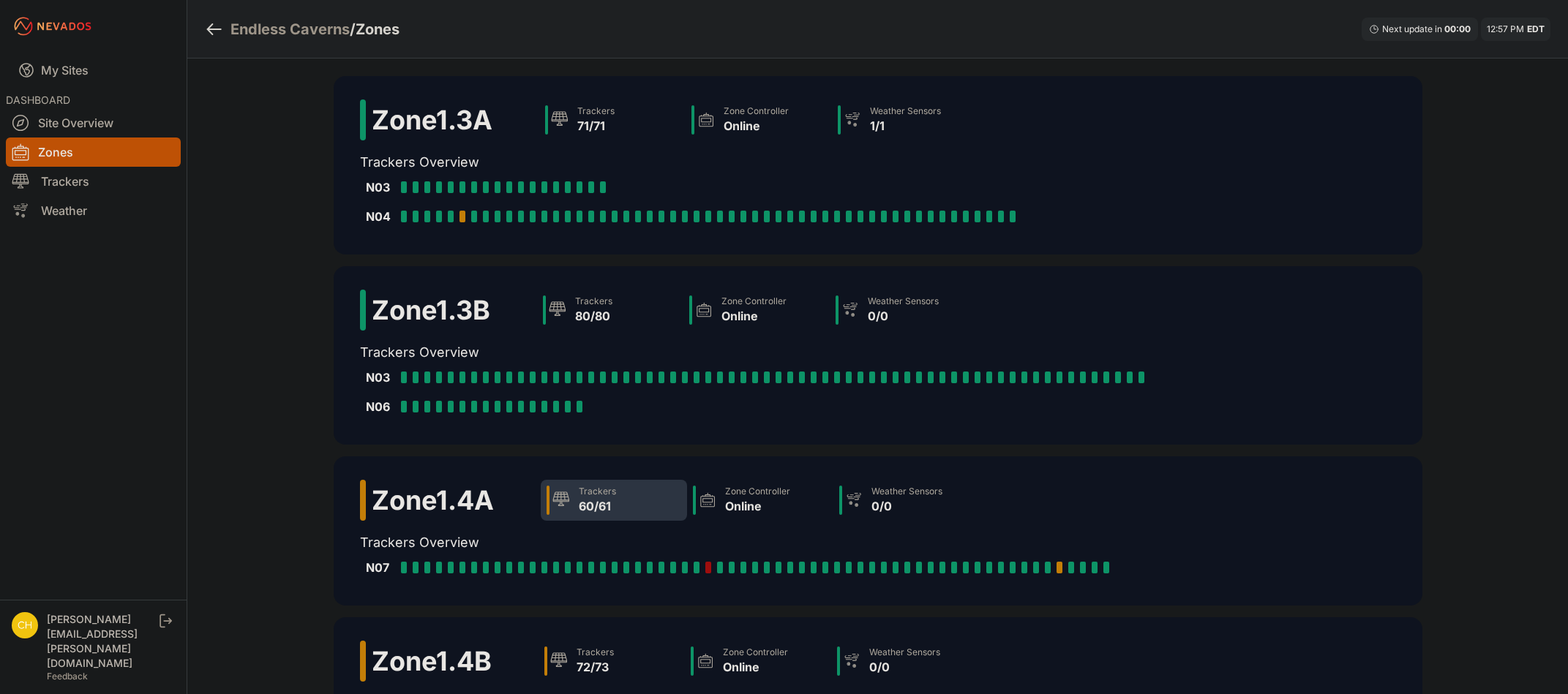
scroll to position [146, 0]
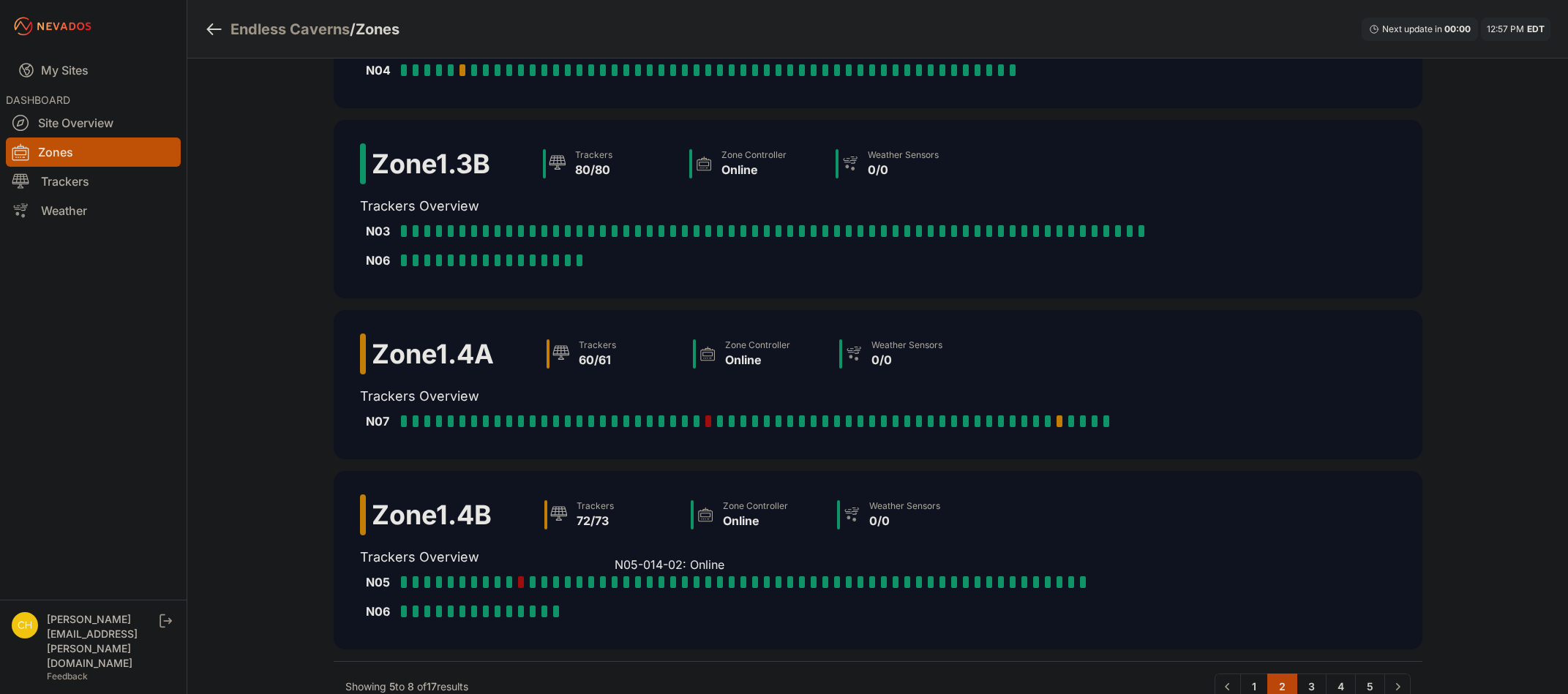
click at [622, 585] on div "N05-014-02: Online" at bounding box center [618, 582] width 12 height 12
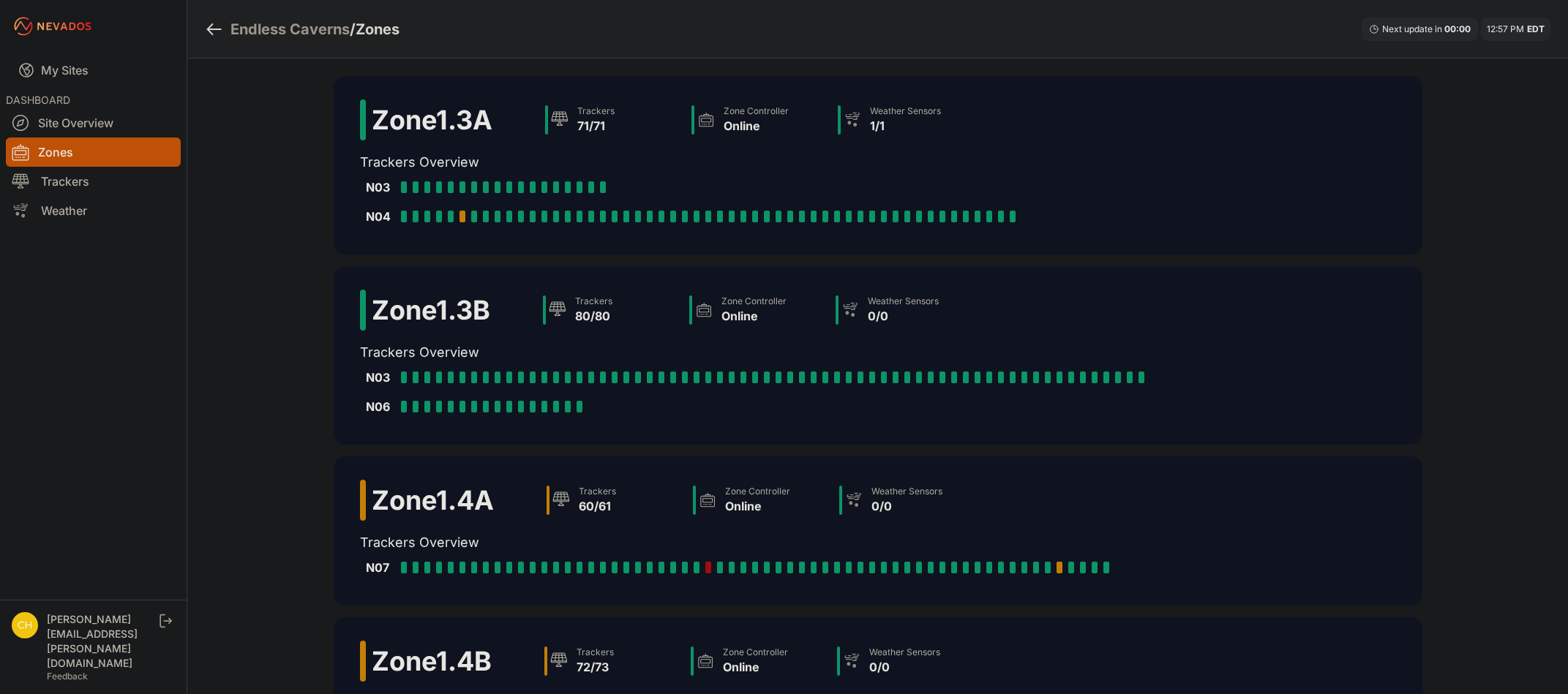
scroll to position [146, 0]
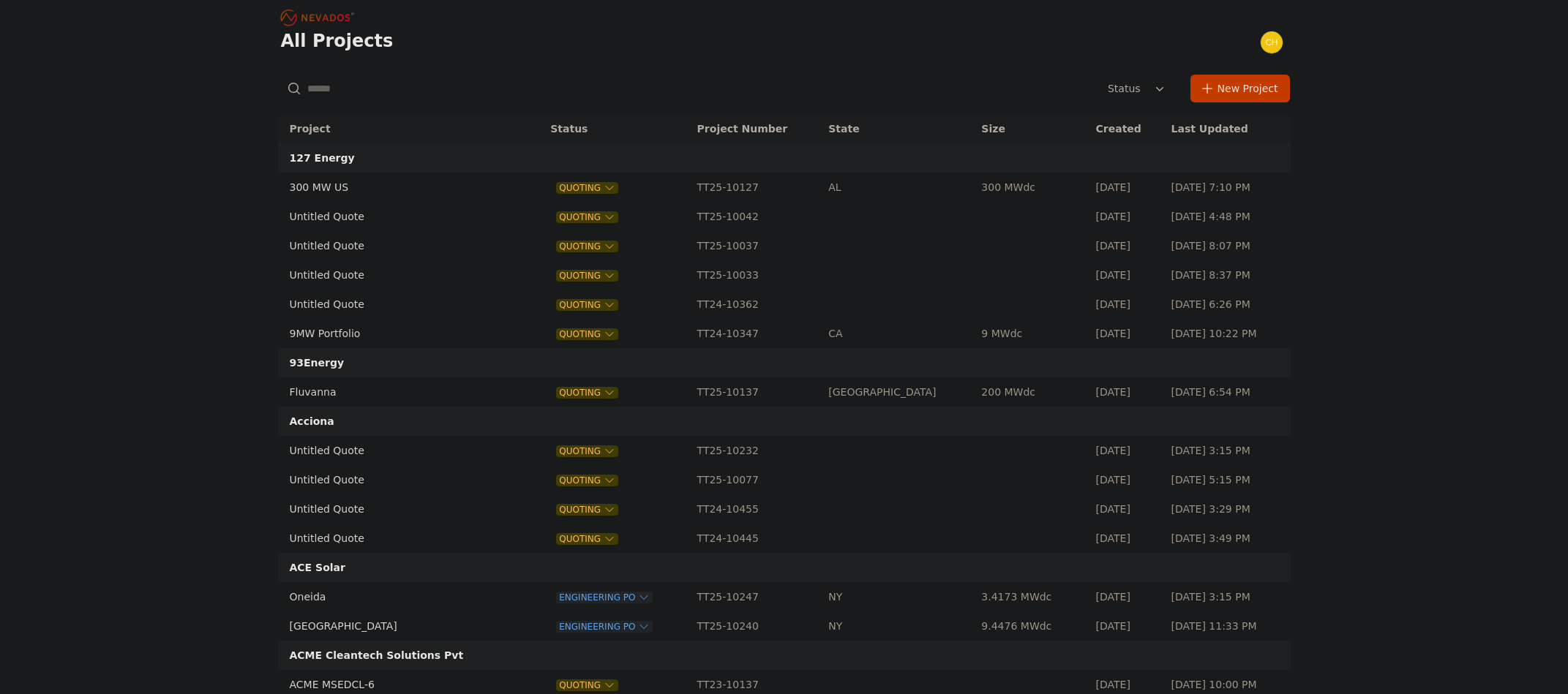
click at [346, 97] on input "text" at bounding box center [442, 89] width 328 height 26
type input "*******"
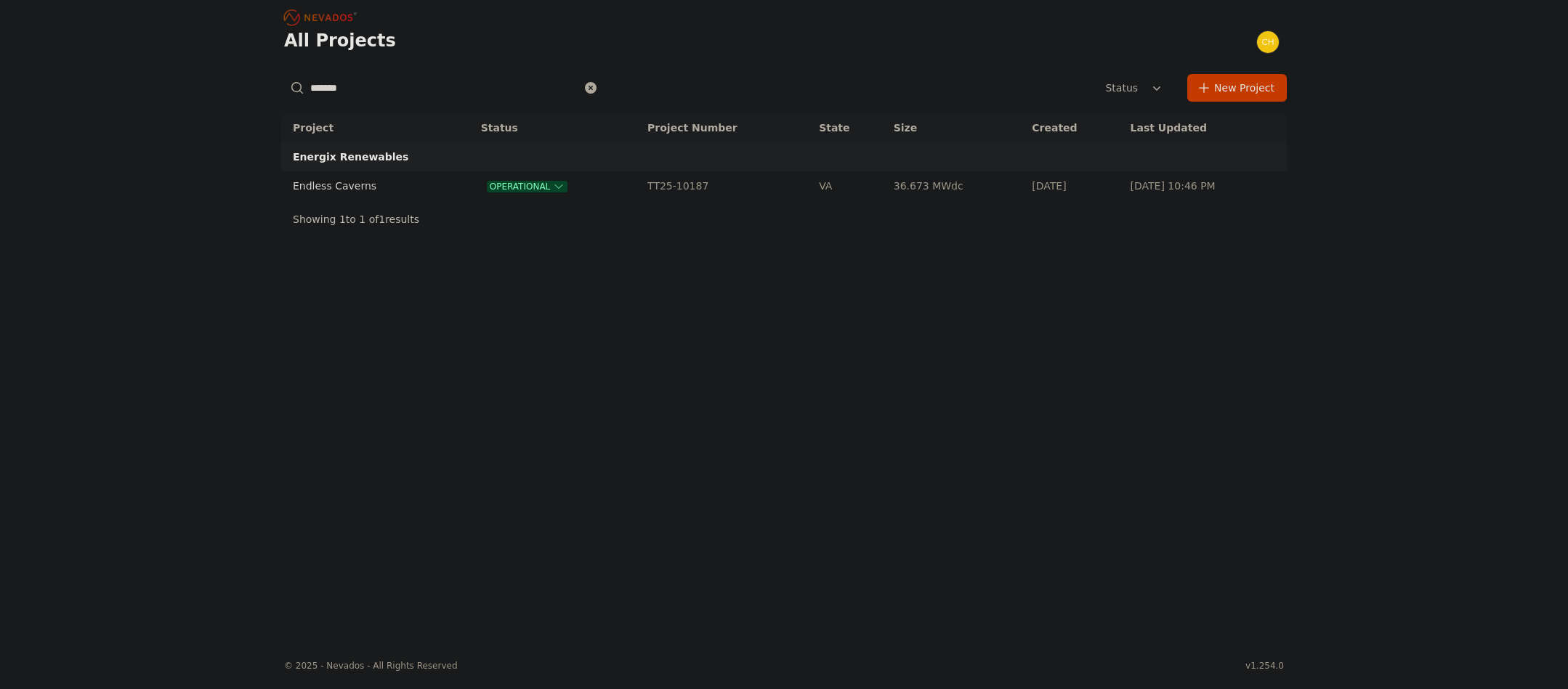
click at [360, 178] on td "Endless Caverns" at bounding box center [365, 186] width 168 height 29
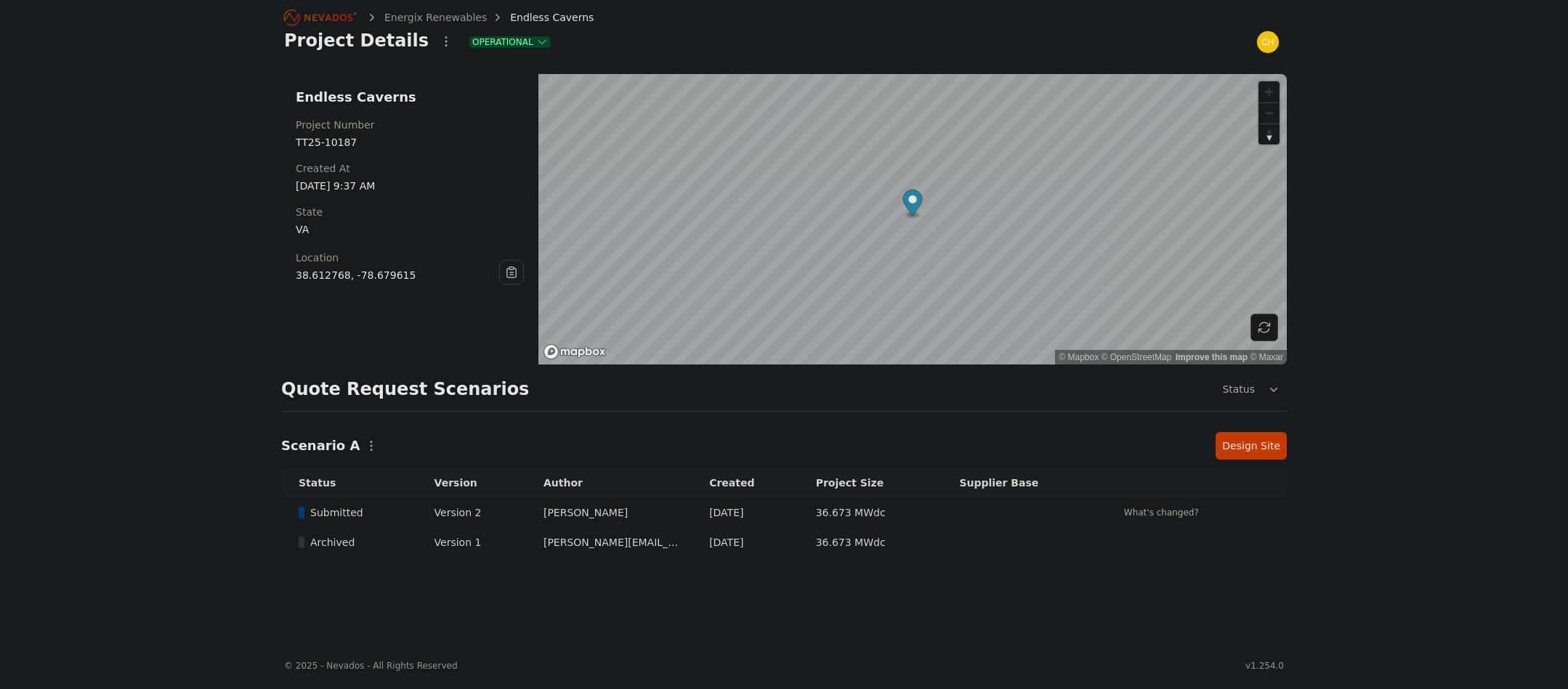
click at [1261, 439] on link "Design Site" at bounding box center [1251, 446] width 71 height 28
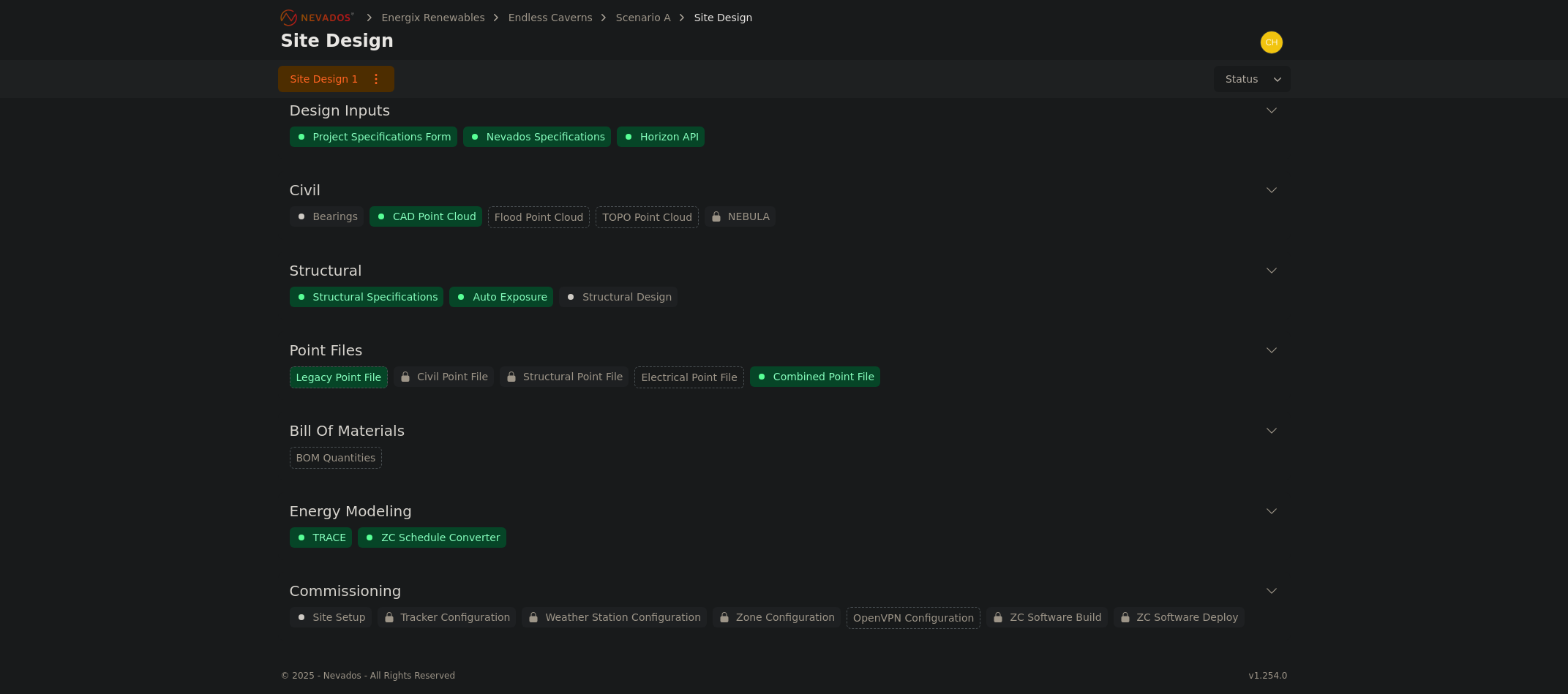
scroll to position [18, 0]
click at [1342, 550] on div "Energix Renewables Endless Caverns Scenario A Site Design Site Design Site Desi…" at bounding box center [784, 315] width 1568 height 668
click at [1268, 583] on icon at bounding box center [1272, 588] width 15 height 15
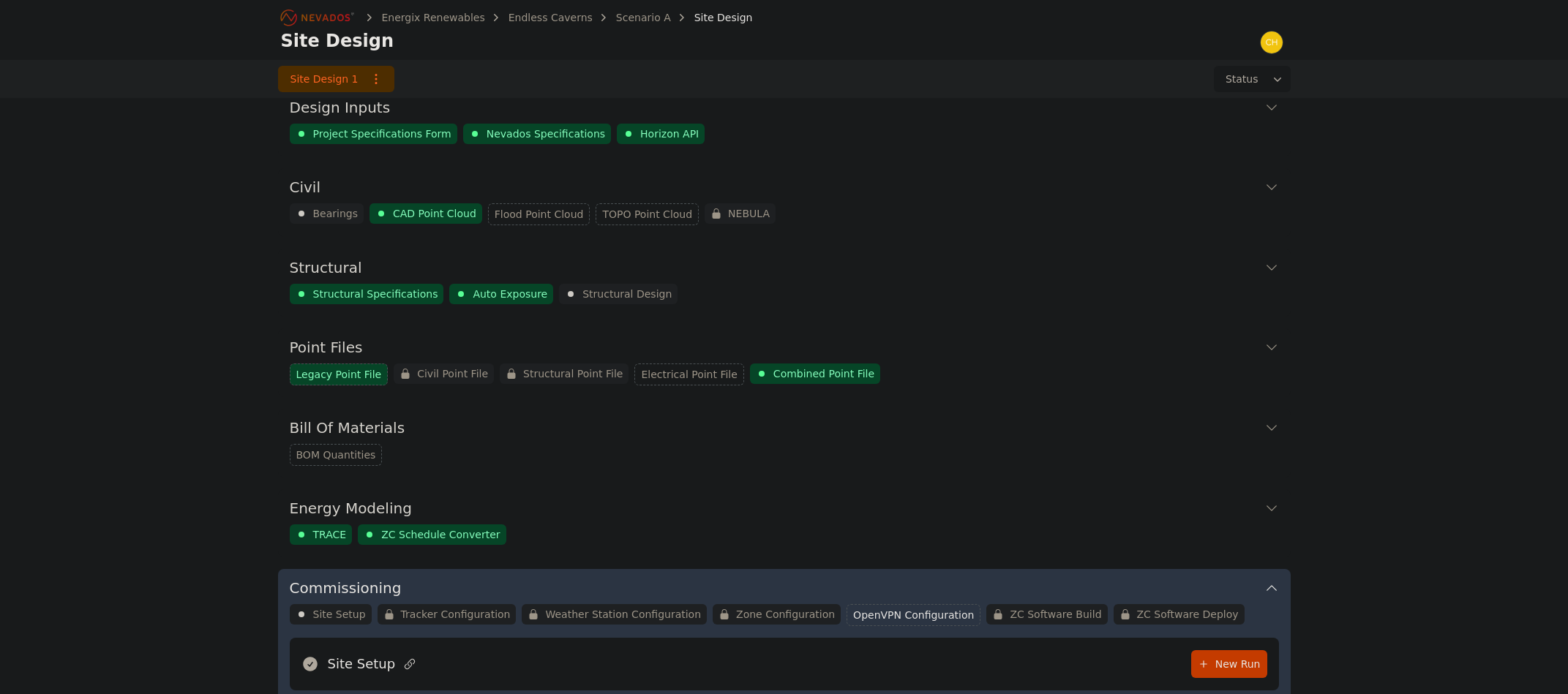
scroll to position [439, 0]
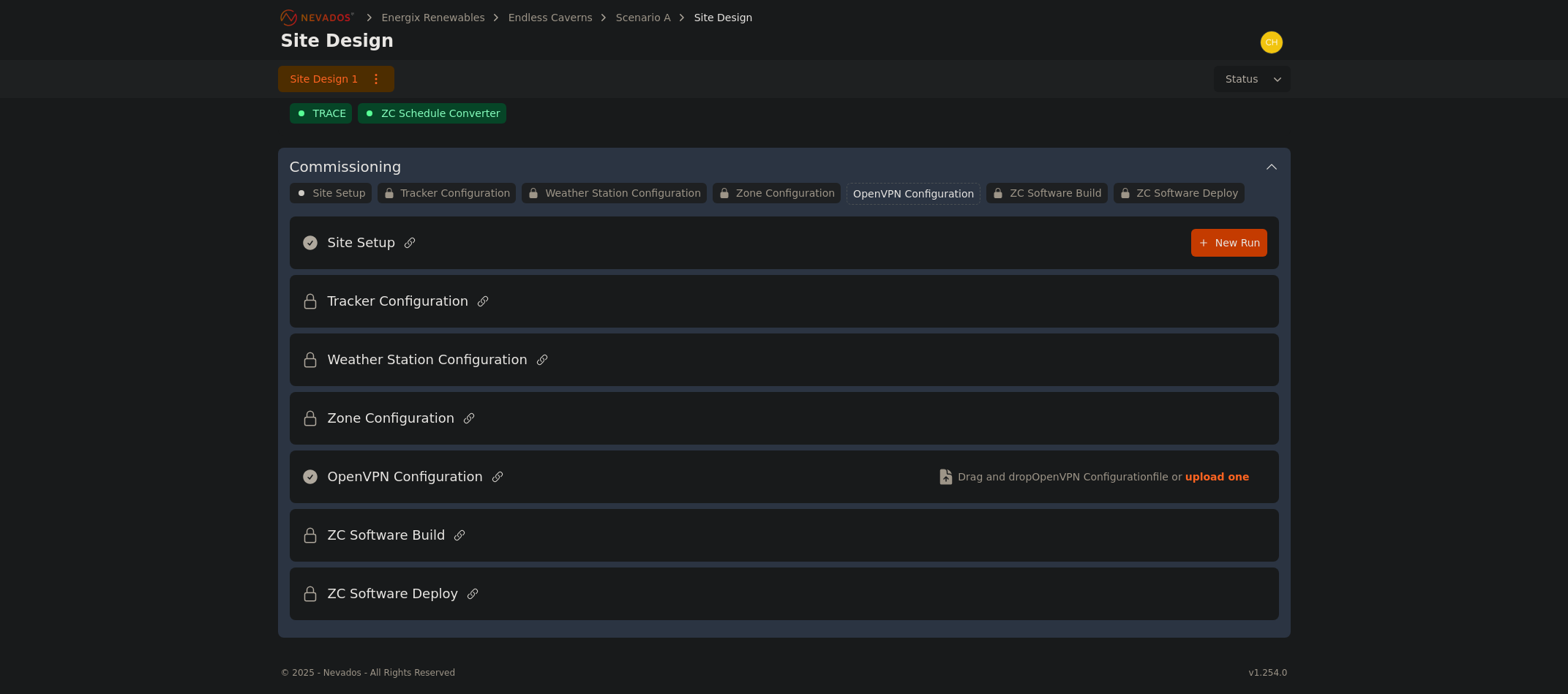
click at [1221, 100] on button "Energy Modeling" at bounding box center [784, 86] width 989 height 35
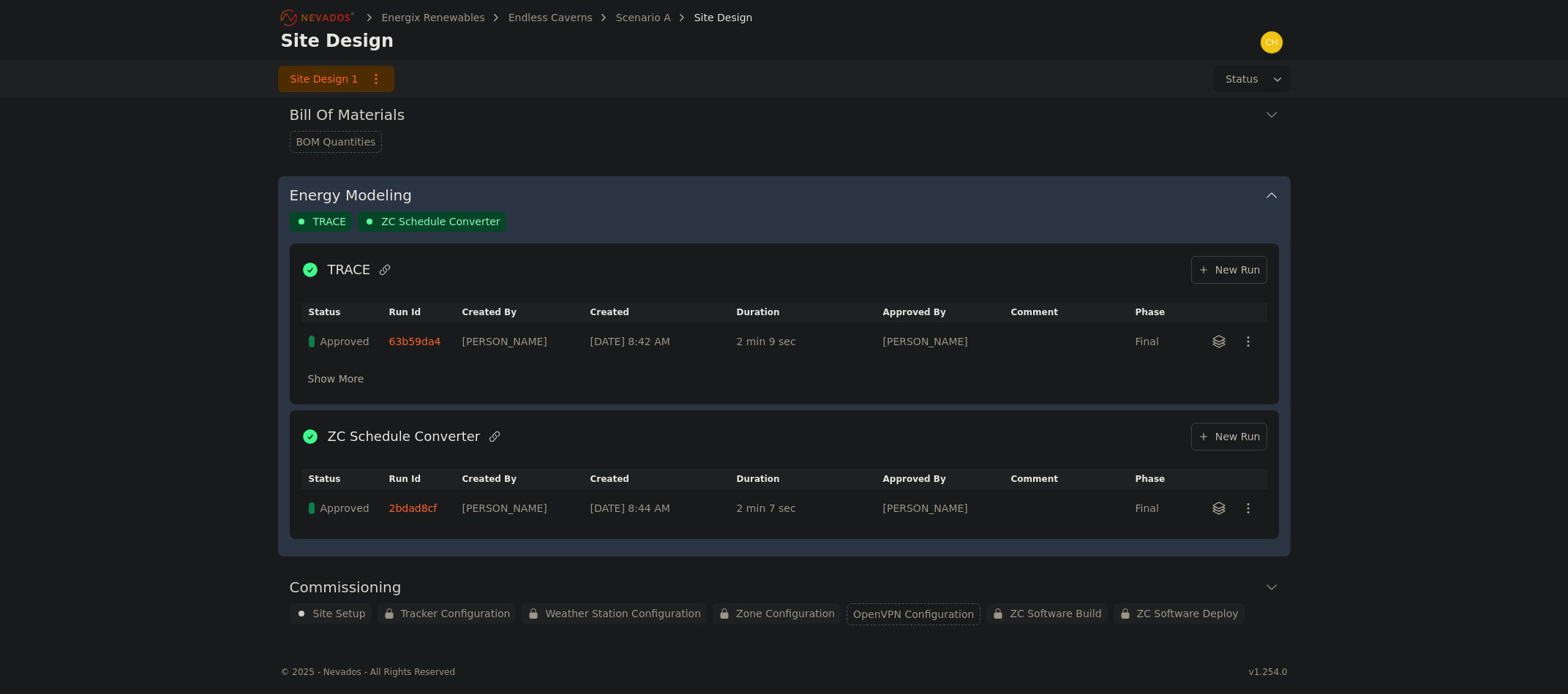
click at [1263, 620] on div "Commissioning Site Setup Tracker Configuration Weather Station Configuration Zo…" at bounding box center [784, 603] width 1013 height 69
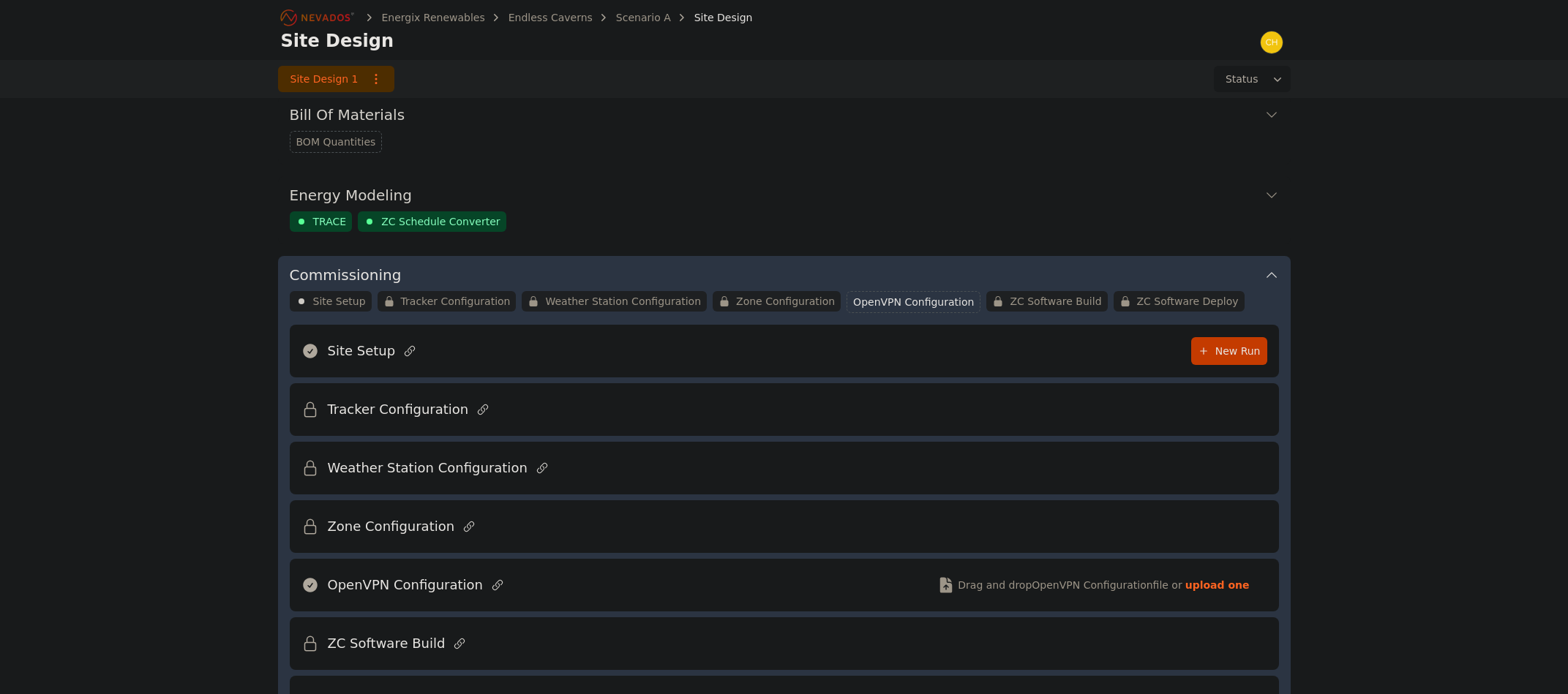
scroll to position [439, 0]
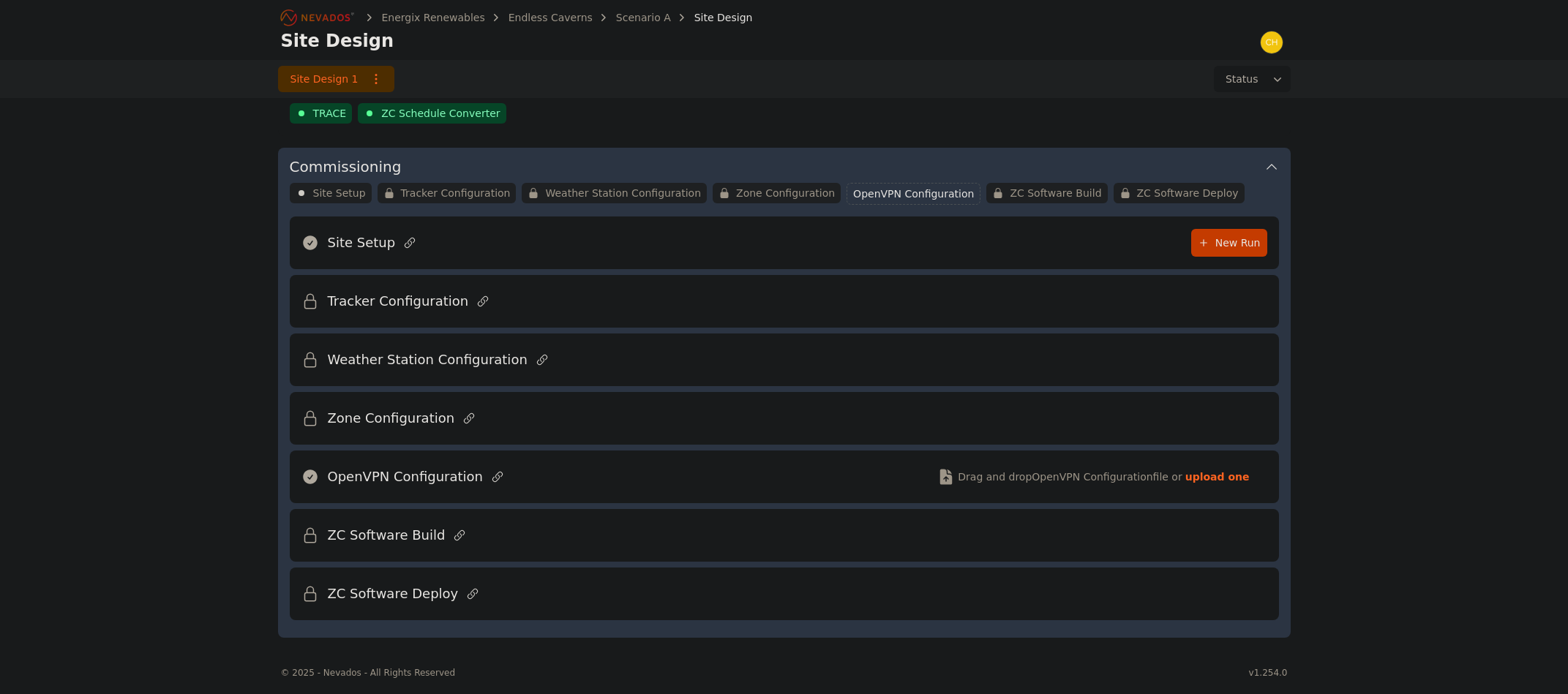
click at [236, 164] on div "Energix Renewables Endless Caverns Scenario A Site Design Site Design Site Desi…" at bounding box center [784, 105] width 1568 height 1089
